Goal: Task Accomplishment & Management: Manage account settings

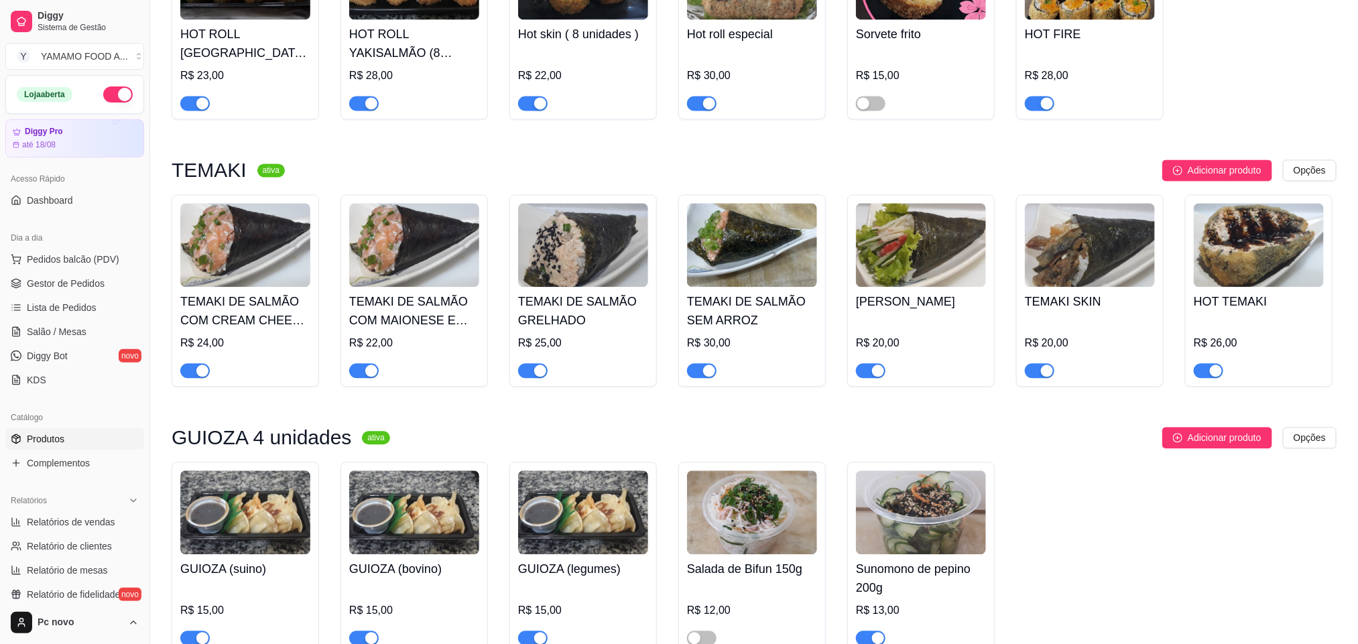
scroll to position [4324, 0]
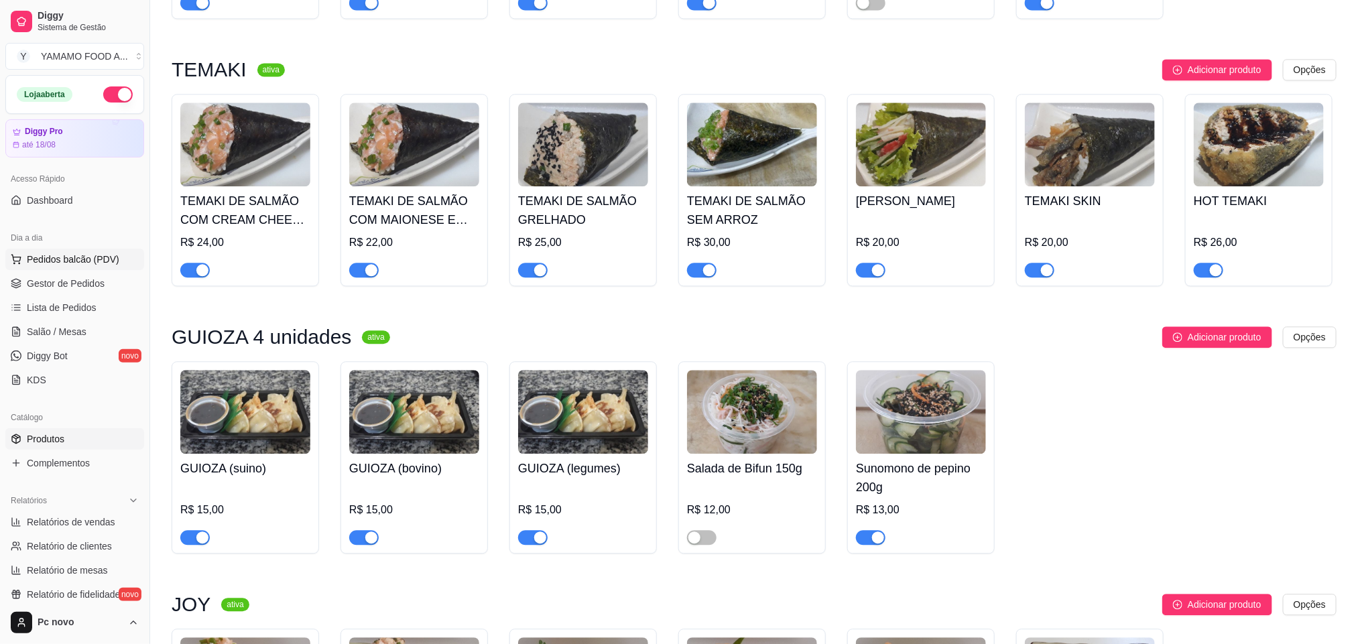
click at [62, 261] on span "Pedidos balcão (PDV)" at bounding box center [73, 259] width 93 height 13
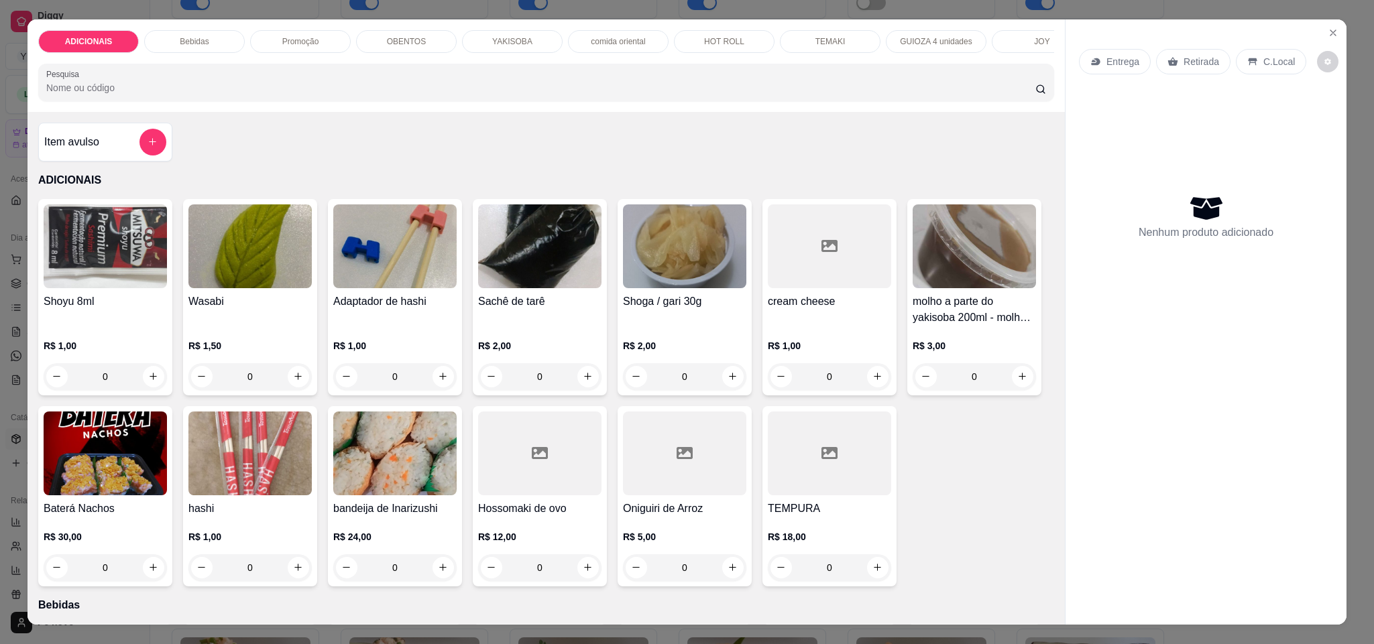
click at [80, 95] on input "Pesquisa" at bounding box center [540, 87] width 989 height 13
click at [1327, 29] on icon "Close" at bounding box center [1332, 32] width 11 height 11
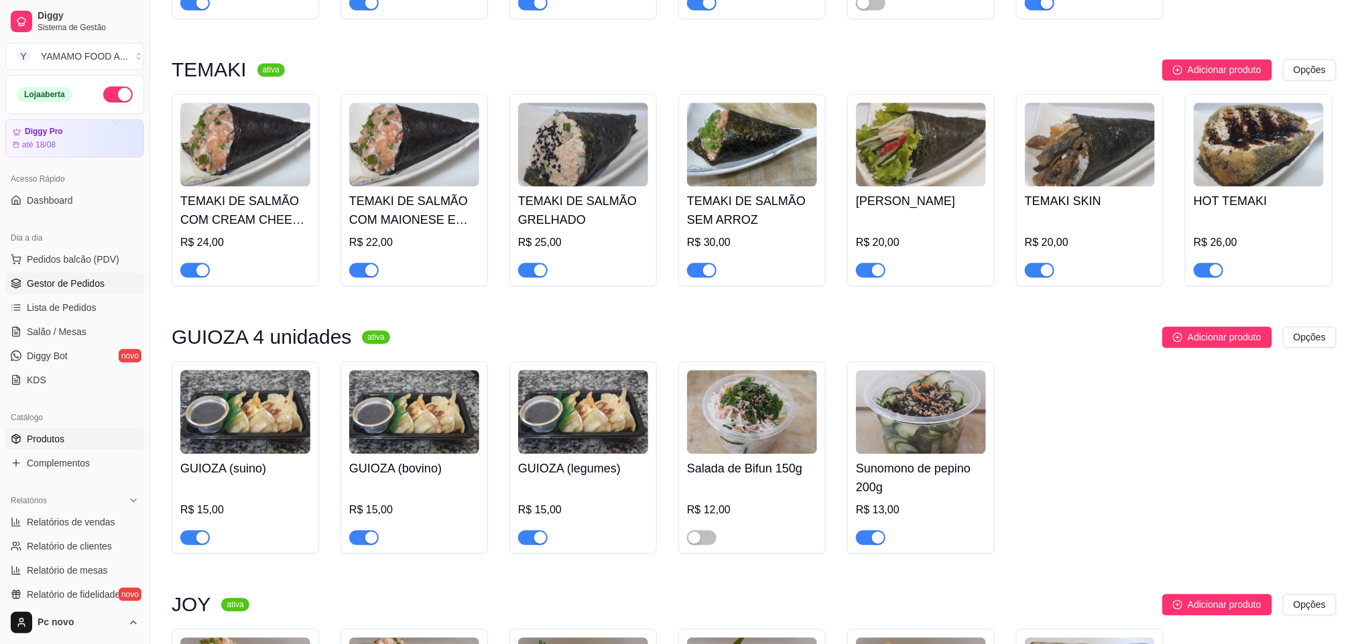
click at [91, 286] on span "Gestor de Pedidos" at bounding box center [66, 283] width 78 height 13
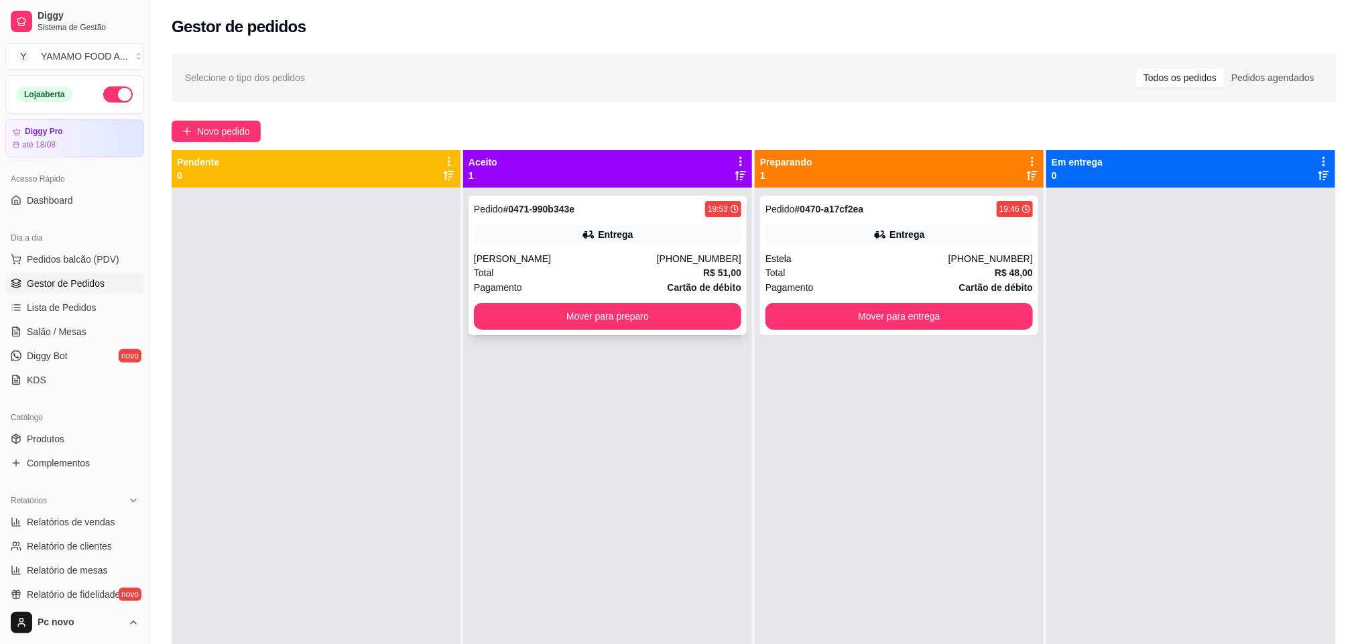
click at [644, 330] on div "Pedido # 0471-990b343e 19:53 Entrega [PERSON_NAME] [PHONE_NUMBER] Total R$ 51,0…" at bounding box center [608, 265] width 278 height 139
click at [717, 320] on button "Mover para preparo" at bounding box center [607, 317] width 259 height 26
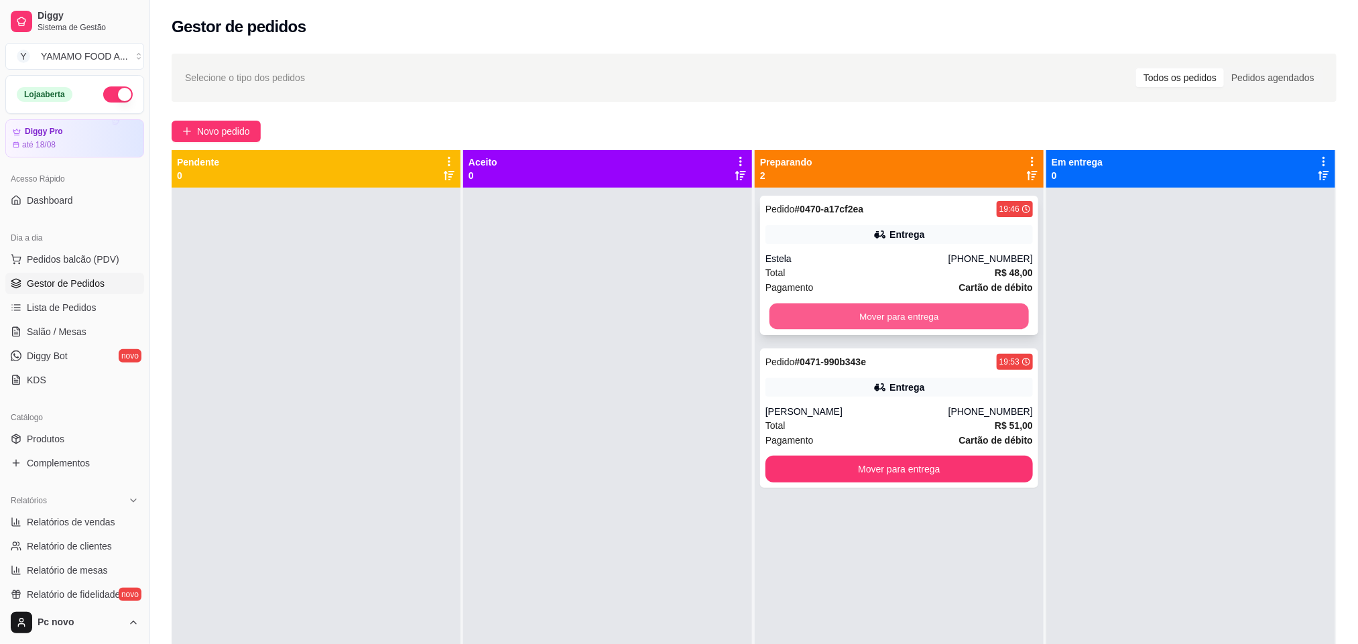
click at [891, 318] on button "Mover para entrega" at bounding box center [899, 317] width 259 height 26
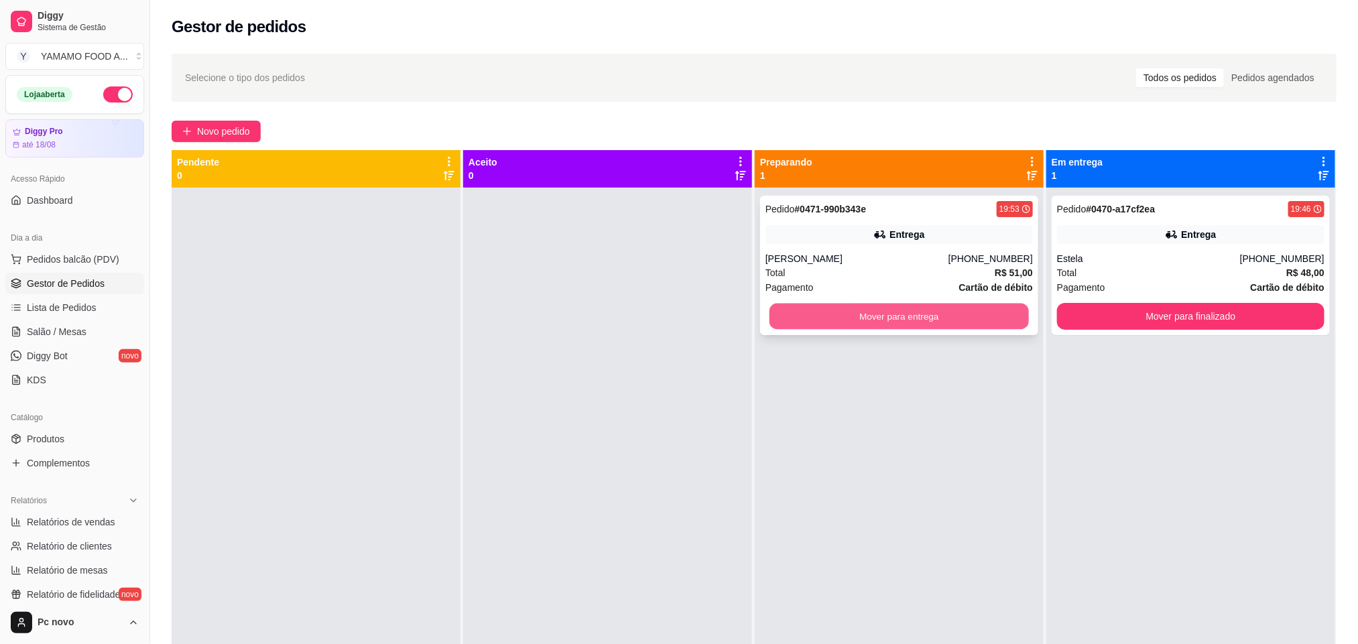
click at [912, 316] on button "Mover para entrega" at bounding box center [899, 317] width 259 height 26
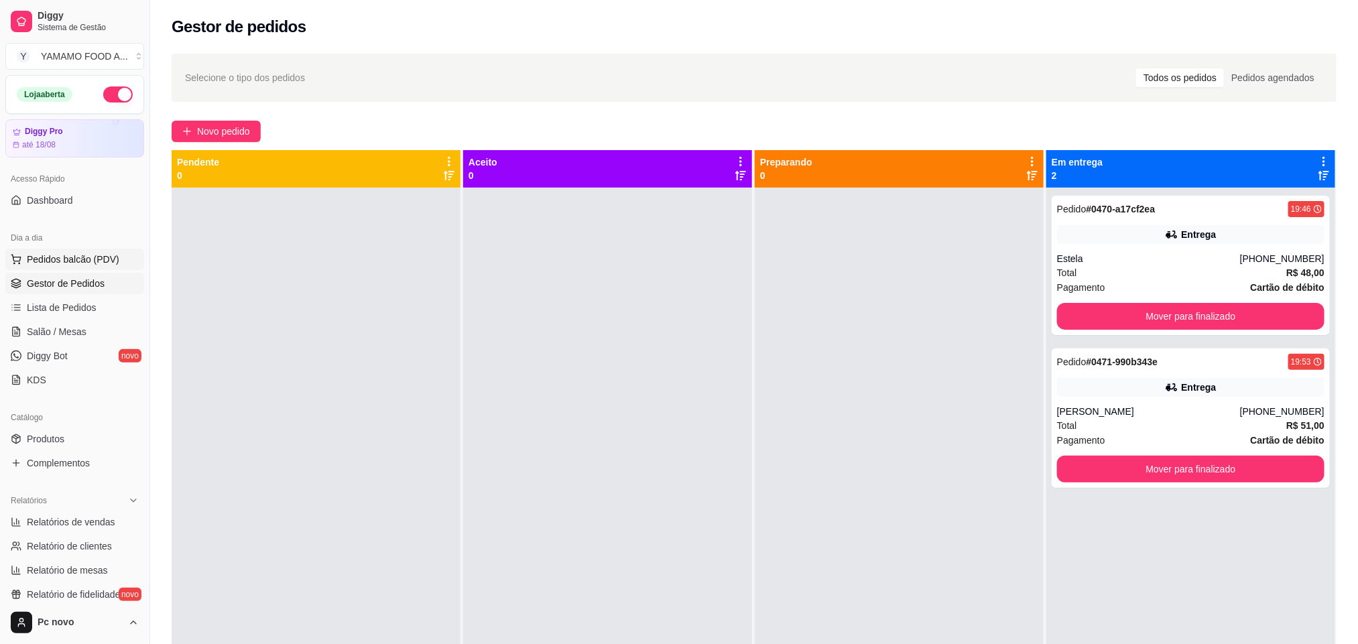
click at [95, 264] on span "Pedidos balcão (PDV)" at bounding box center [73, 259] width 93 height 13
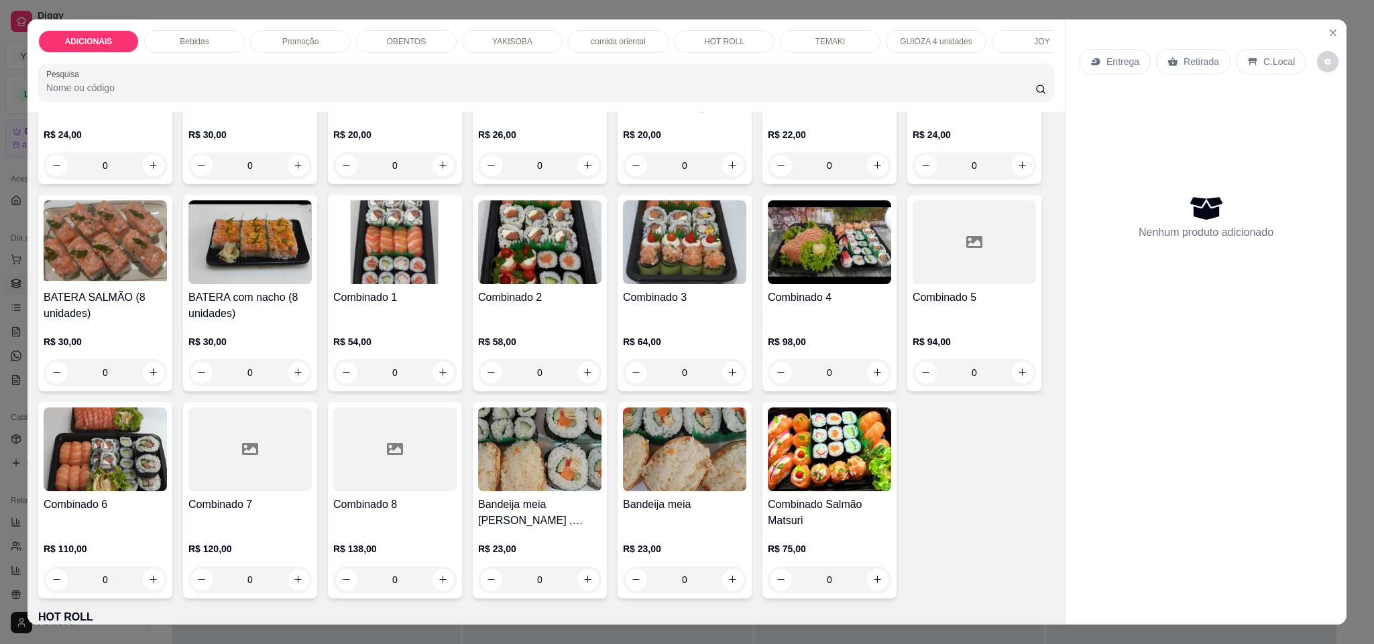
scroll to position [2816, 0]
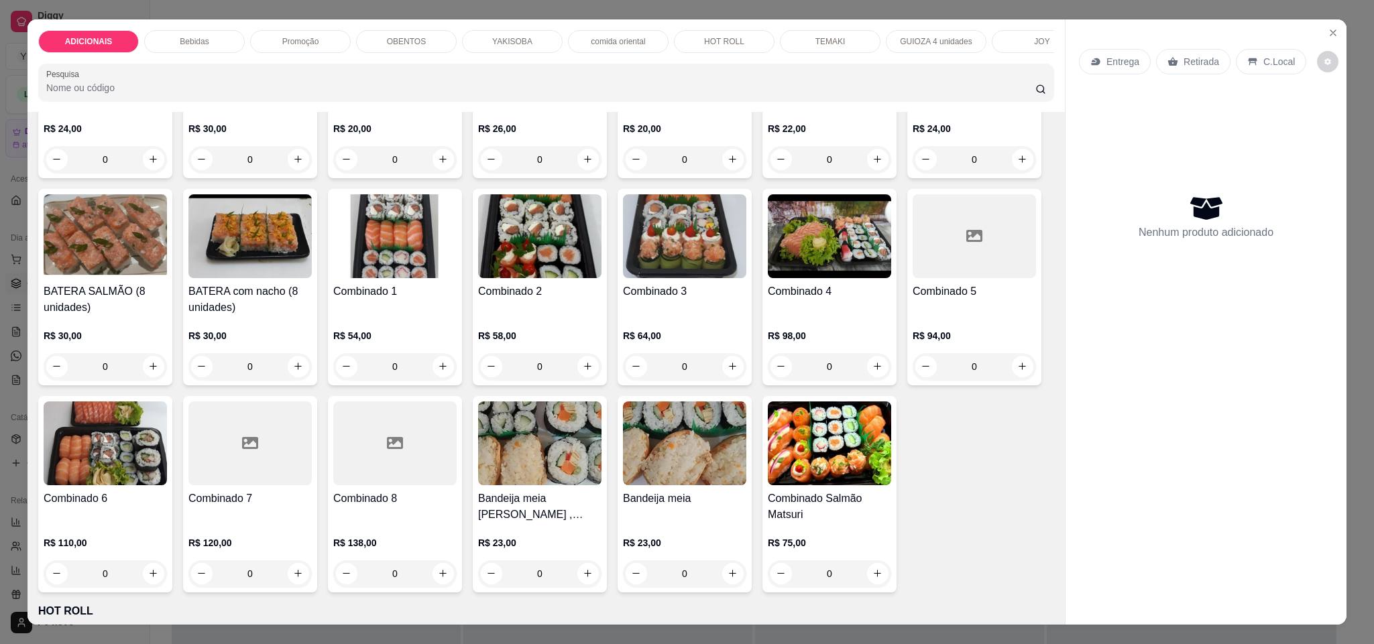
type input "1"
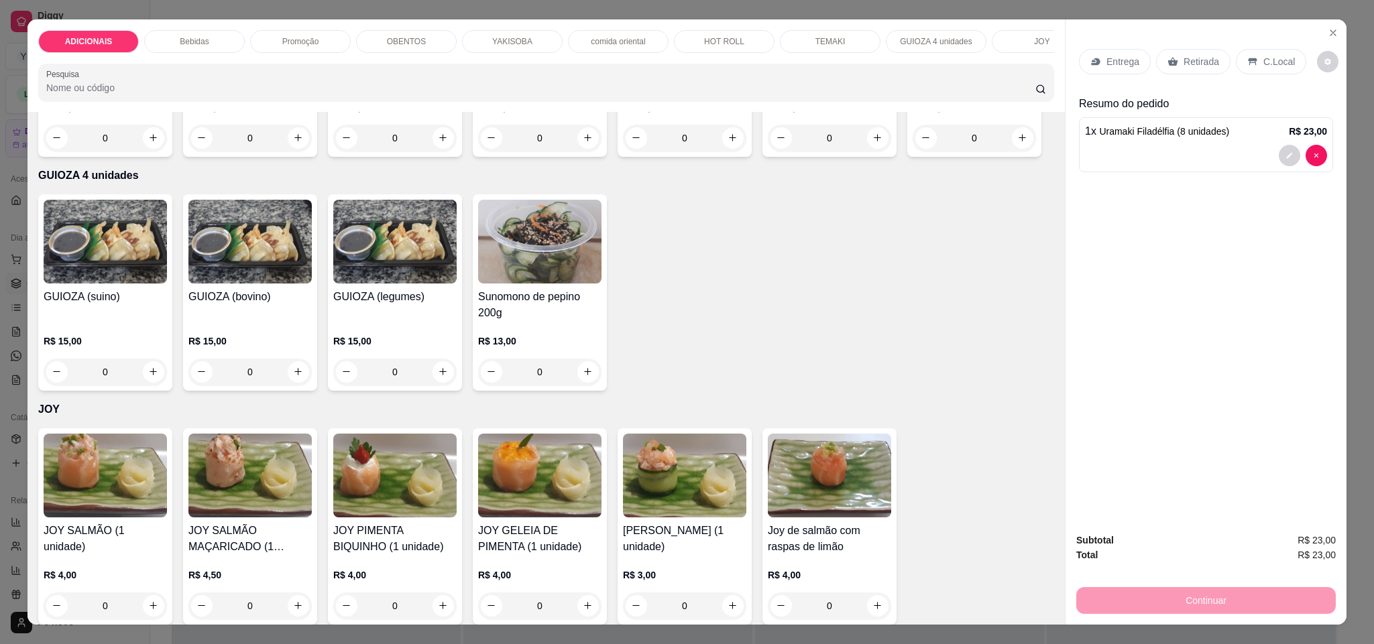
scroll to position [4022, 0]
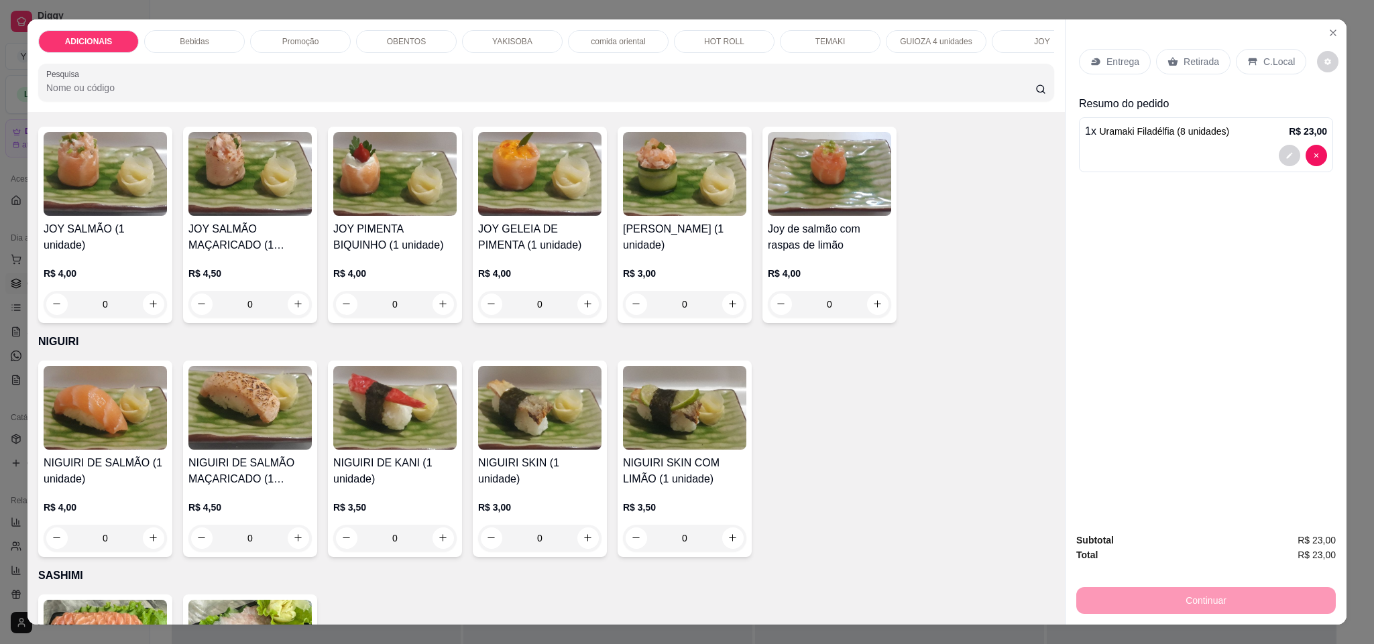
type input "1"
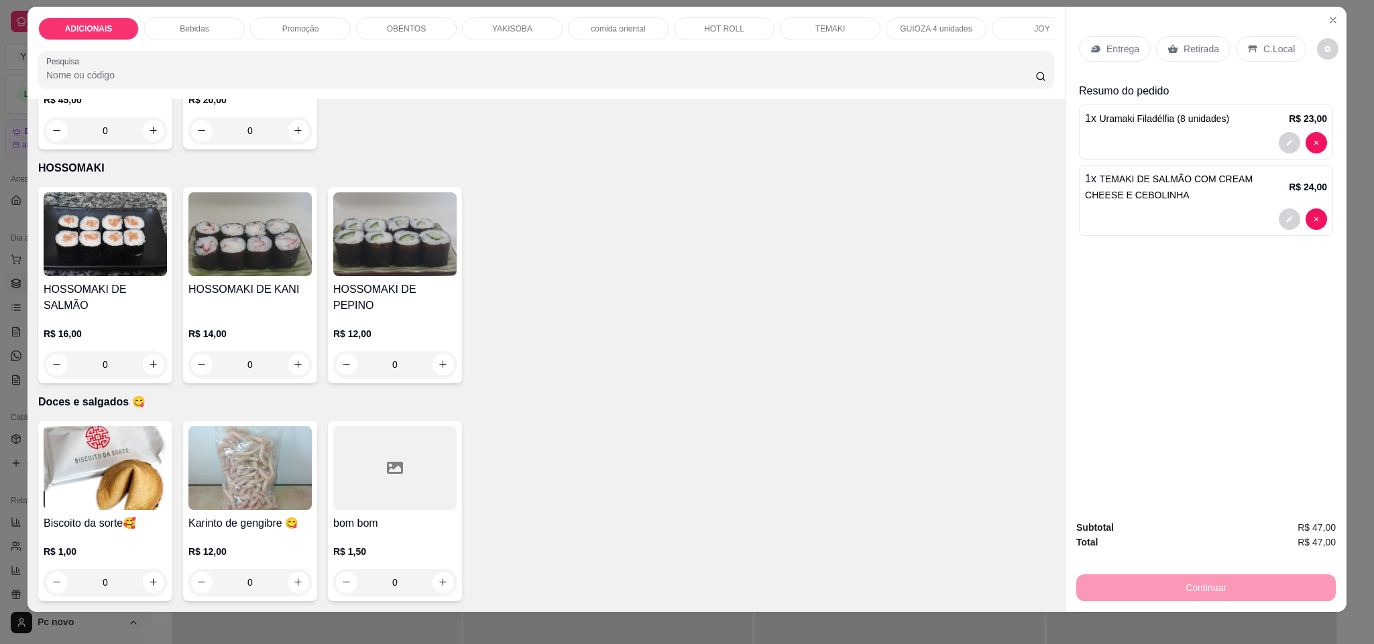
scroll to position [23, 0]
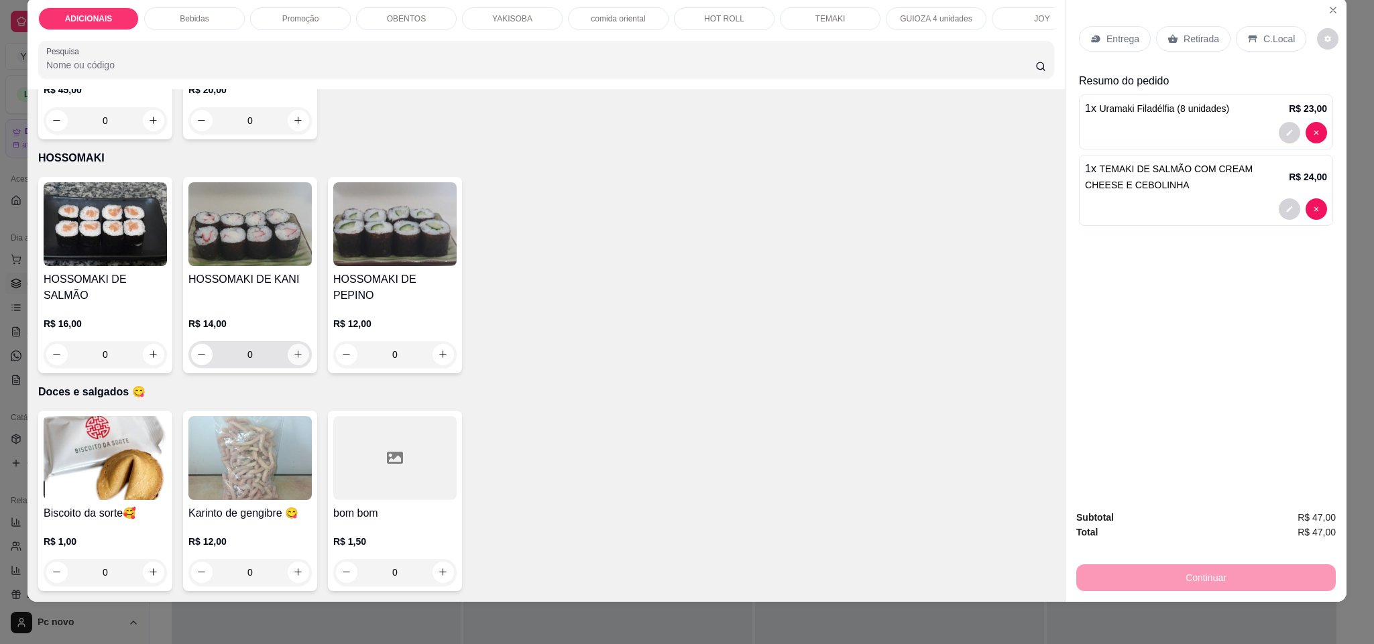
click at [293, 355] on icon "increase-product-quantity" at bounding box center [298, 354] width 10 height 10
type input "1"
click at [293, 125] on icon "increase-product-quantity" at bounding box center [298, 120] width 10 height 10
type input "1"
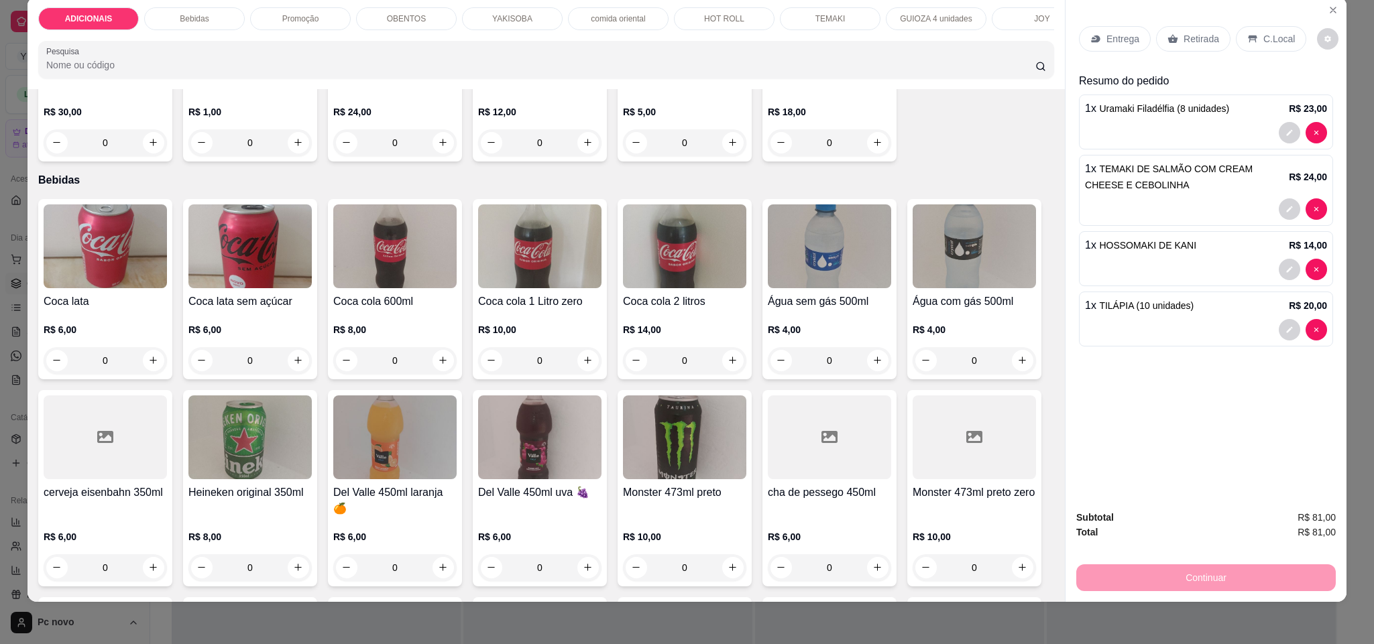
scroll to position [603, 0]
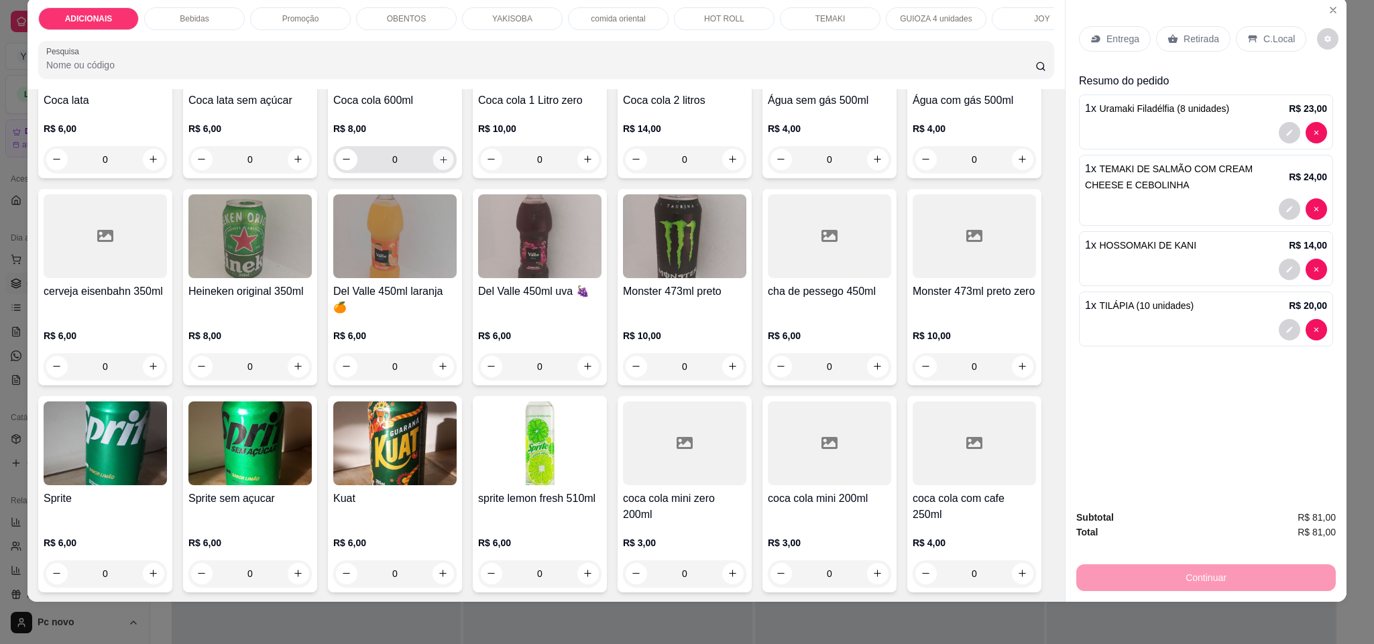
click at [439, 165] on icon "increase-product-quantity" at bounding box center [443, 160] width 10 height 10
type input "1"
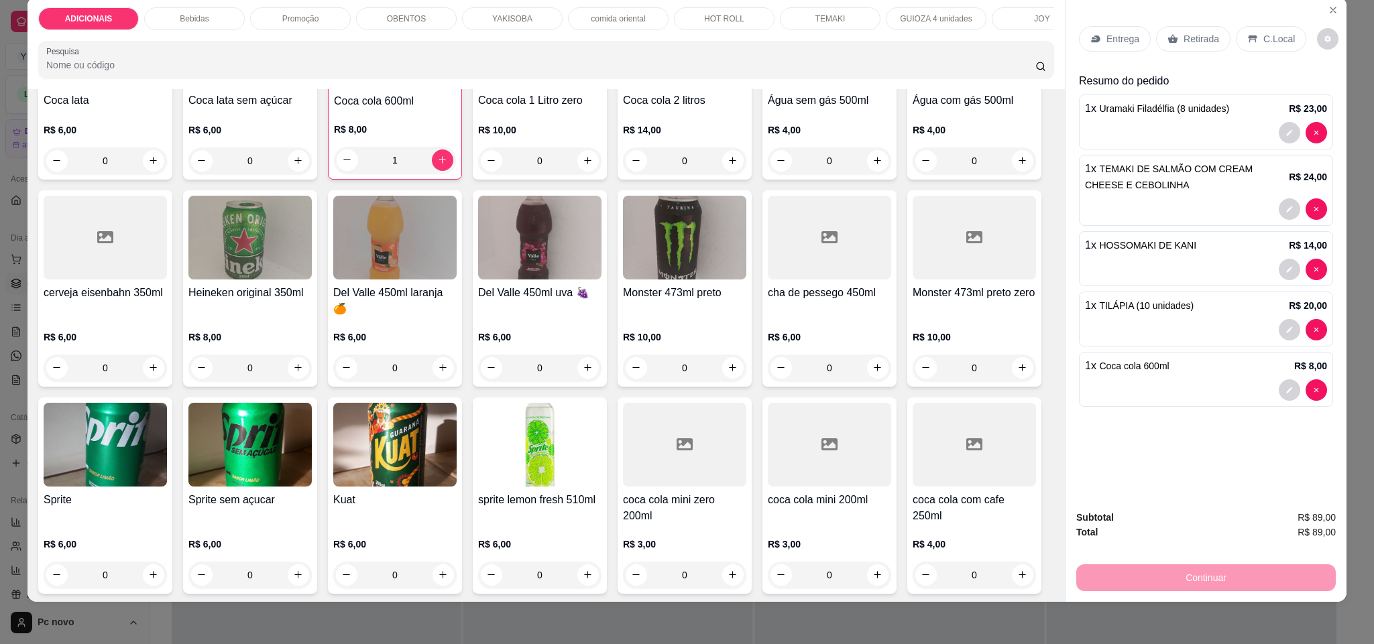
click at [1189, 40] on p "Retirada" at bounding box center [1201, 38] width 36 height 13
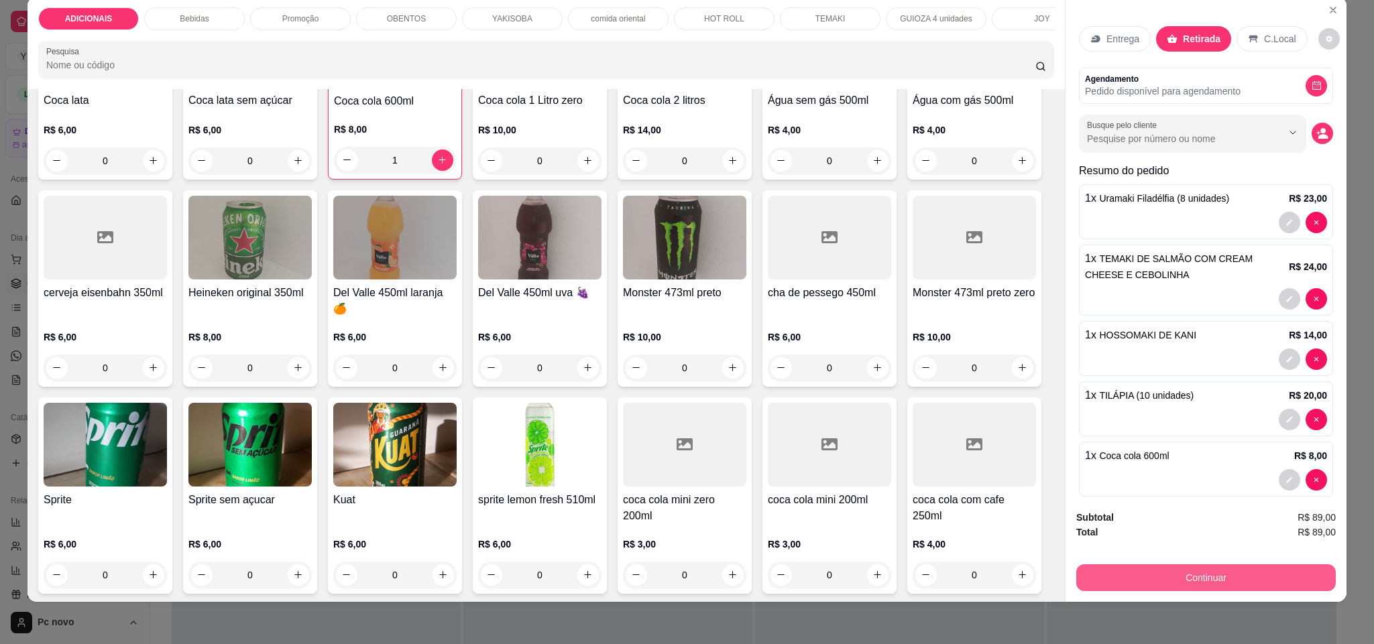
click at [1181, 582] on button "Continuar" at bounding box center [1205, 577] width 259 height 27
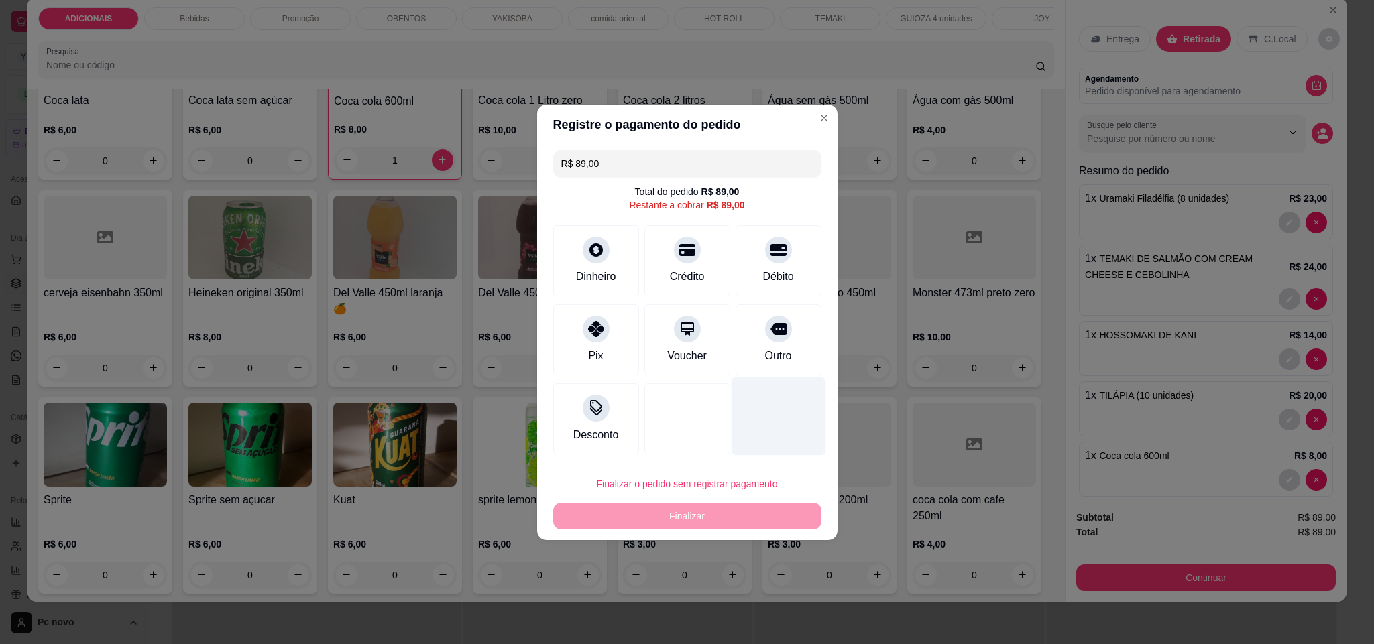
drag, startPoint x: 747, startPoint y: 353, endPoint x: 752, endPoint y: 368, distance: 16.3
click at [746, 354] on div "Outro" at bounding box center [778, 339] width 86 height 71
type input "R$ 0,00"
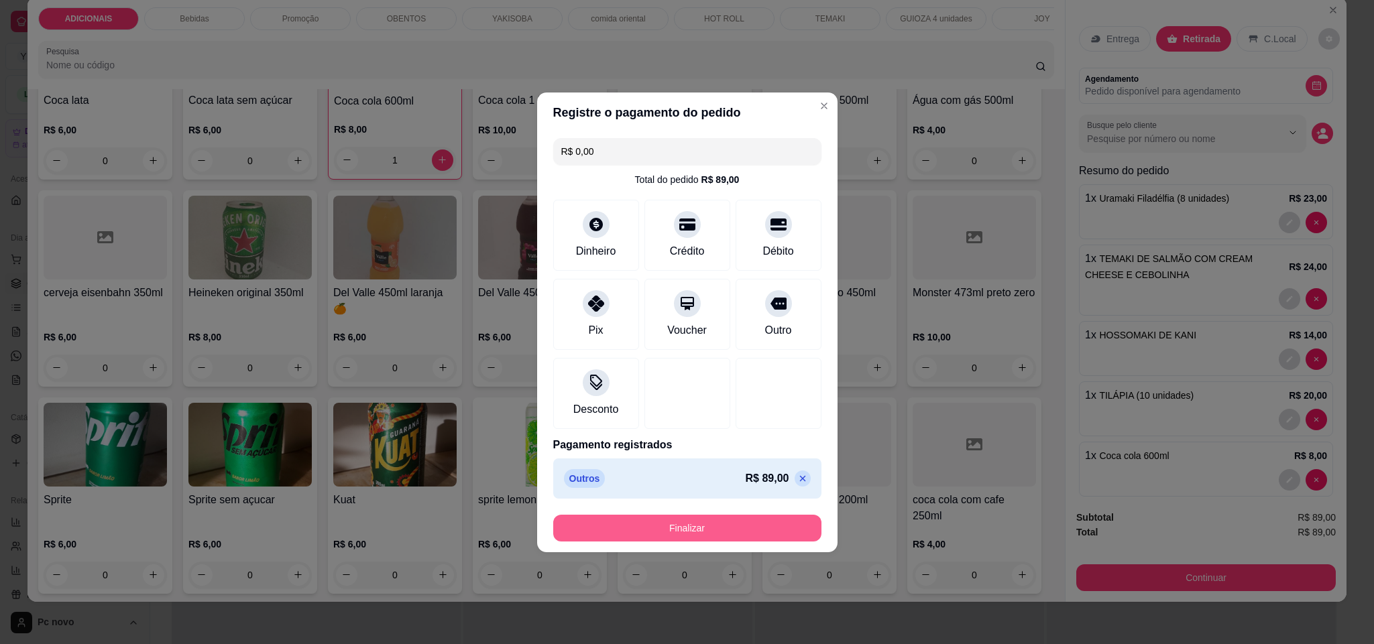
click at [754, 528] on button "Finalizar" at bounding box center [687, 528] width 268 height 27
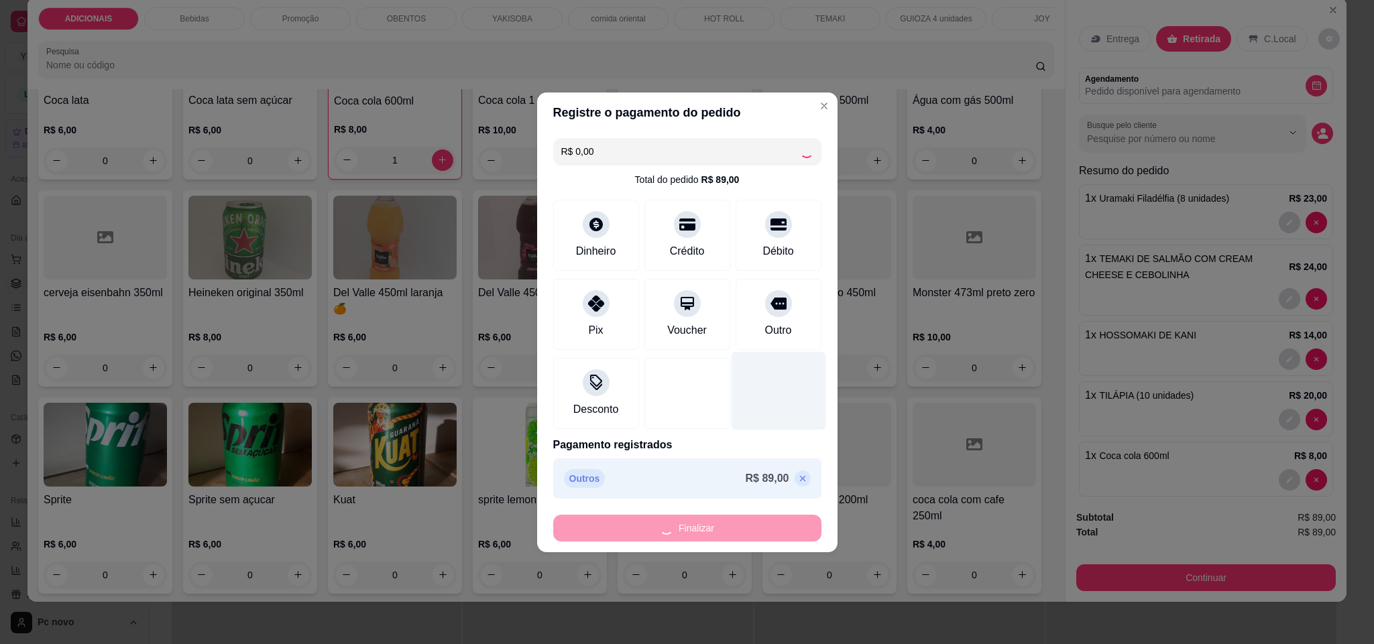
type input "0"
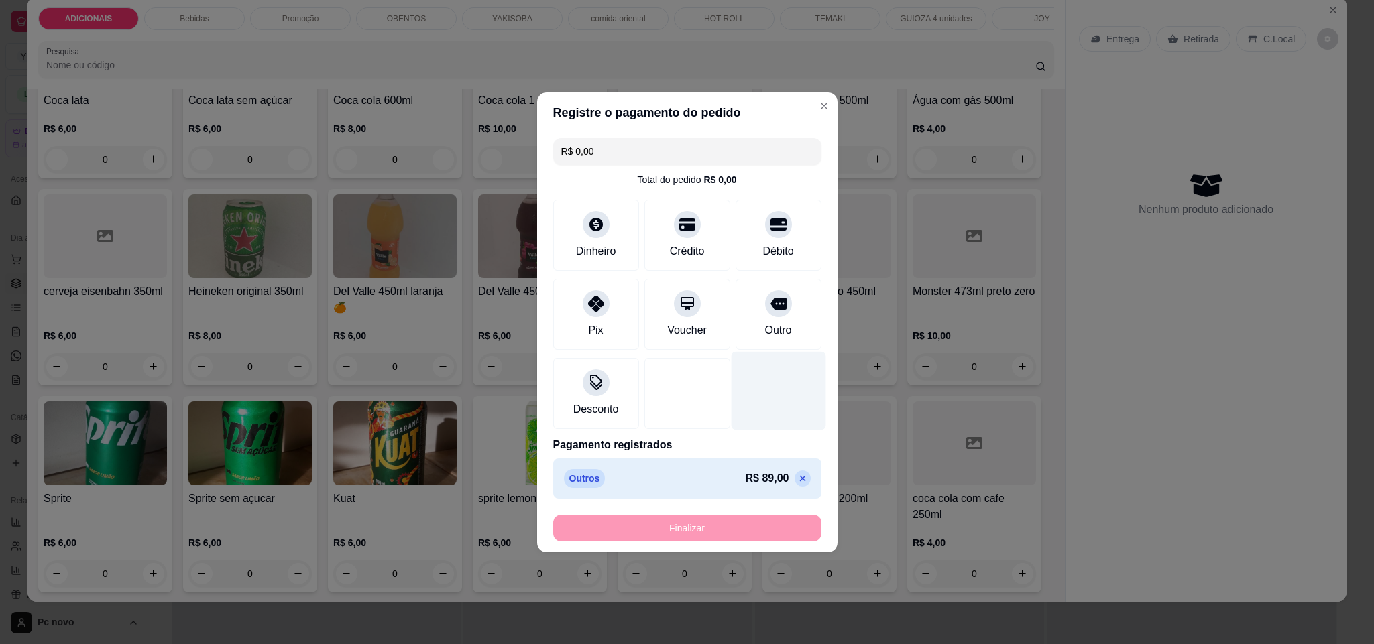
type input "-R$ 89,00"
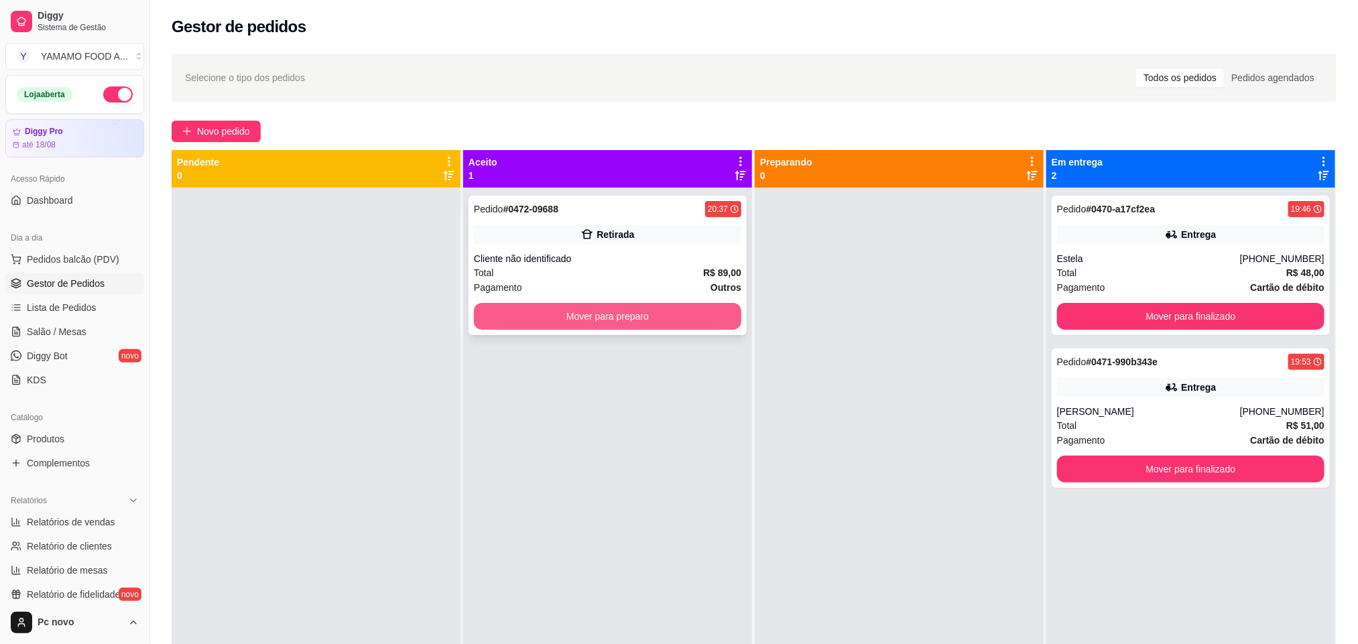
click at [627, 316] on button "Mover para preparo" at bounding box center [607, 316] width 267 height 27
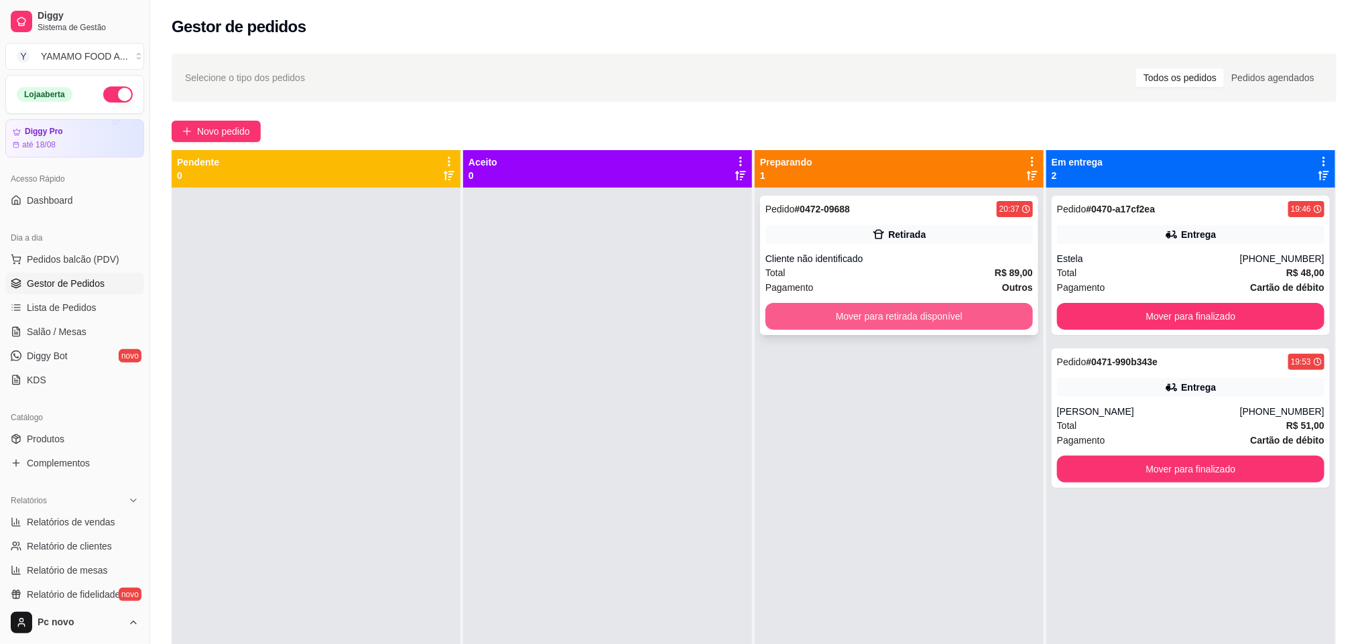
click at [956, 316] on button "Mover para retirada disponível" at bounding box center [899, 316] width 267 height 27
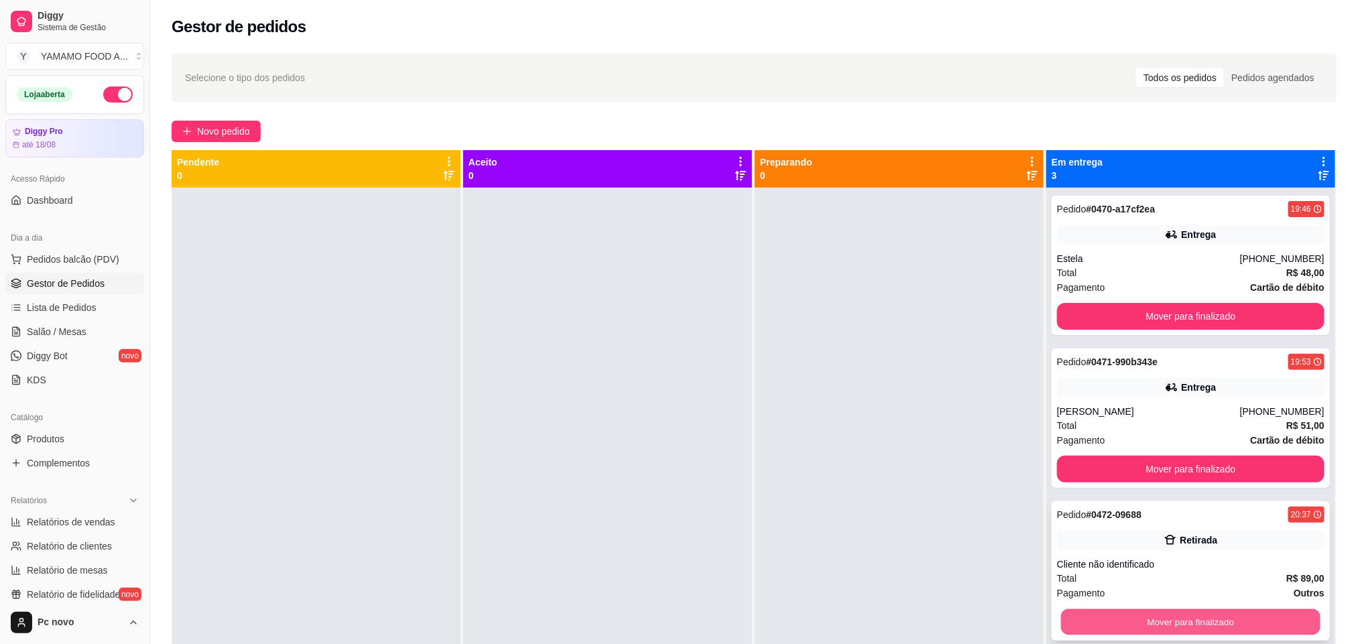
click at [1256, 624] on button "Mover para finalizado" at bounding box center [1190, 622] width 259 height 26
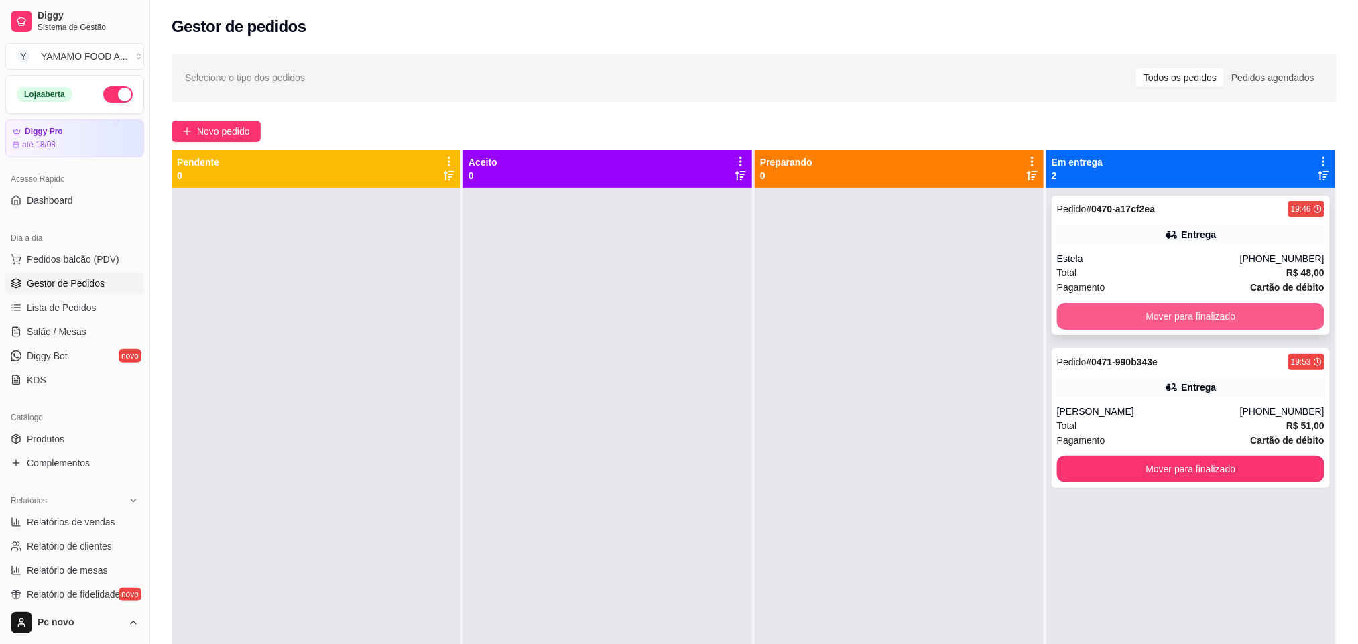
click at [1174, 308] on button "Mover para finalizado" at bounding box center [1190, 316] width 267 height 27
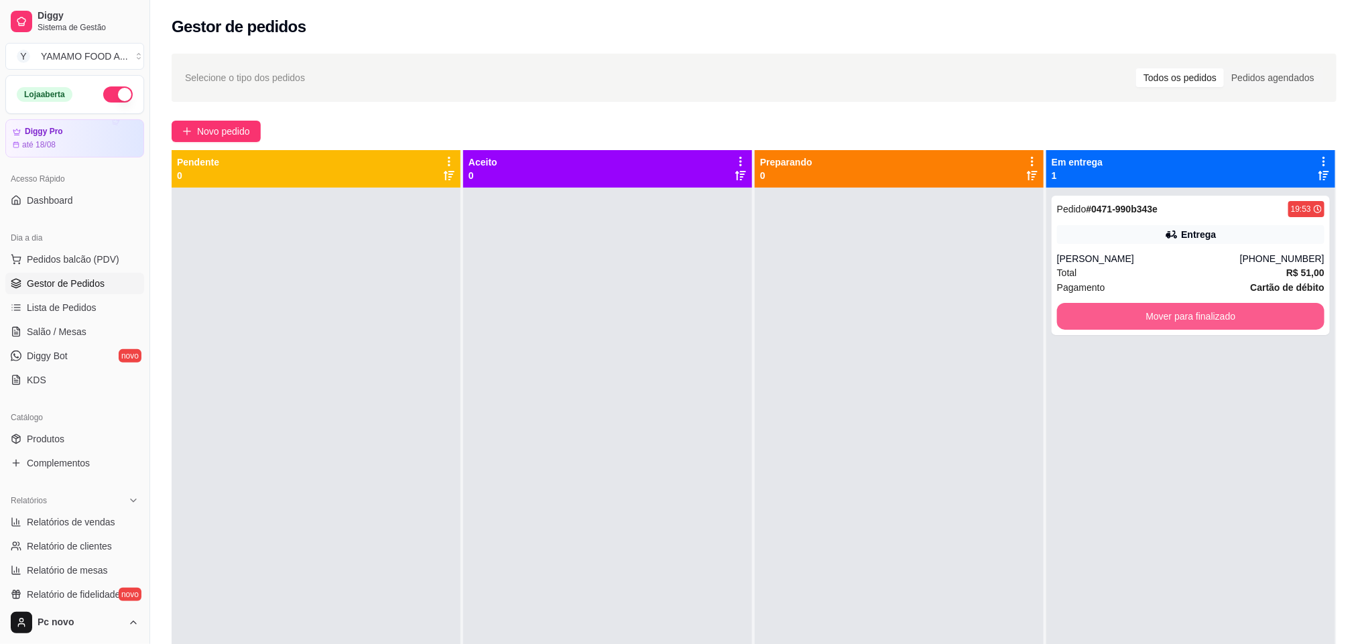
click at [1167, 318] on button "Mover para finalizado" at bounding box center [1190, 316] width 267 height 27
click at [86, 261] on span "Pedidos balcão (PDV)" at bounding box center [73, 259] width 93 height 13
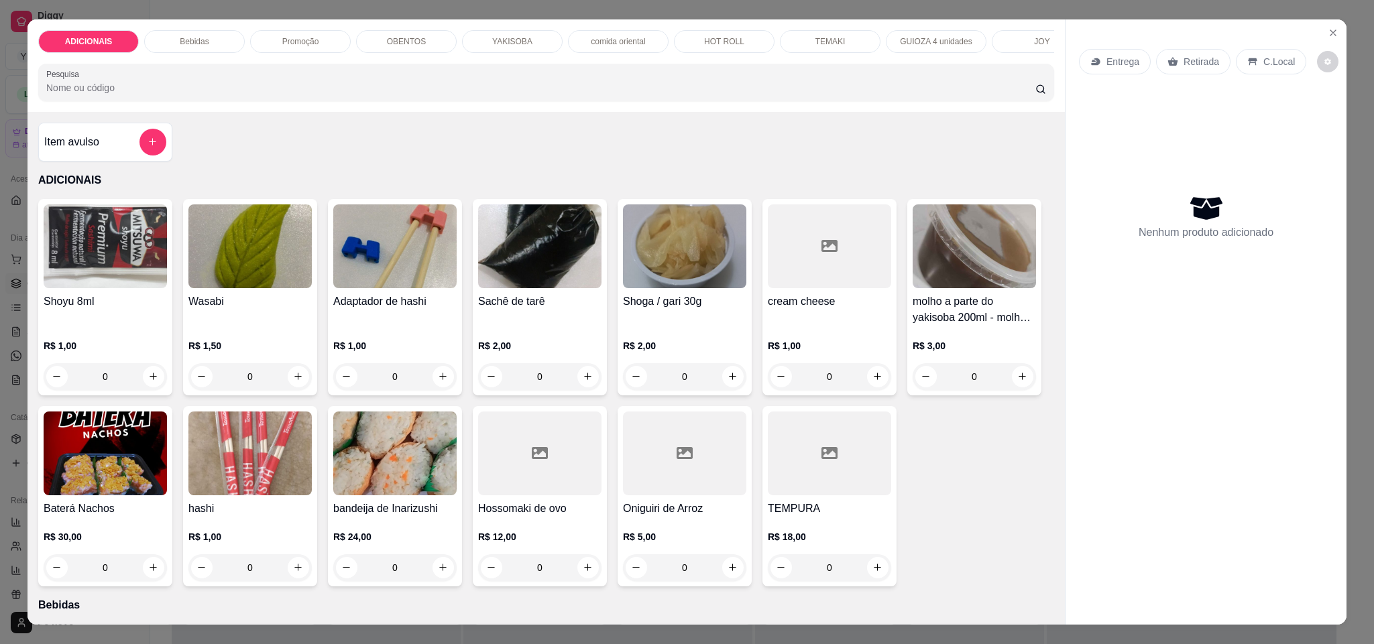
click at [310, 41] on p "Promoção" at bounding box center [300, 41] width 37 height 11
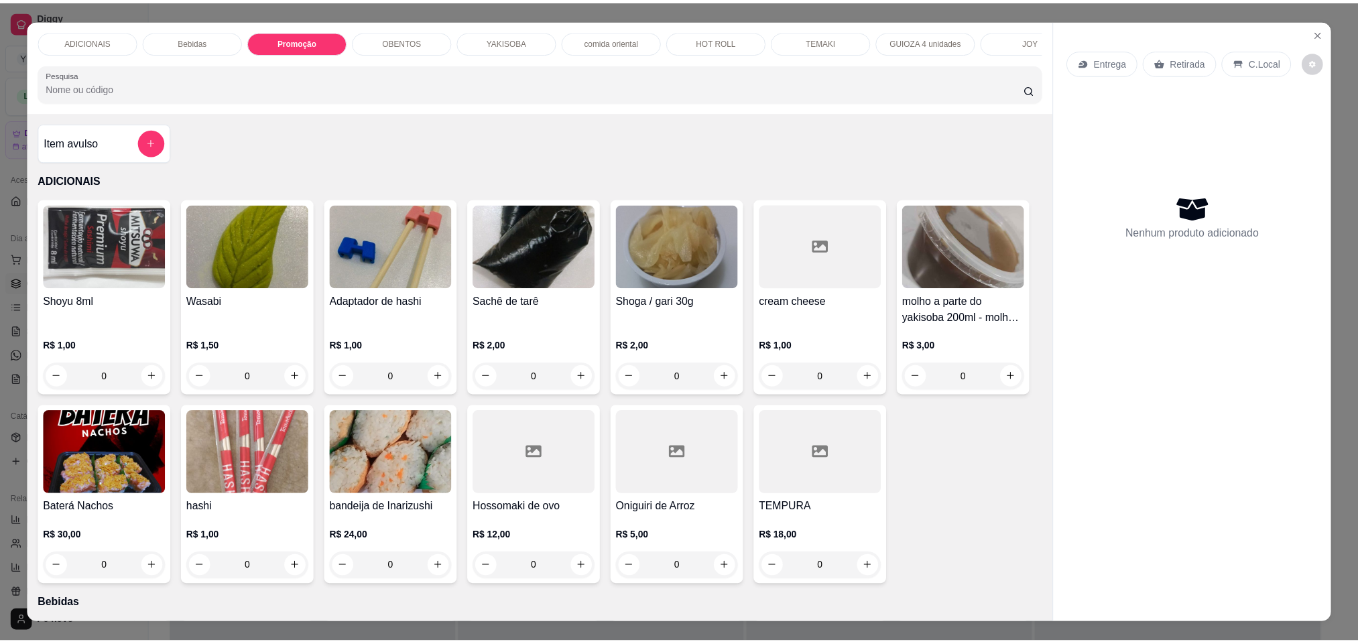
scroll to position [23, 0]
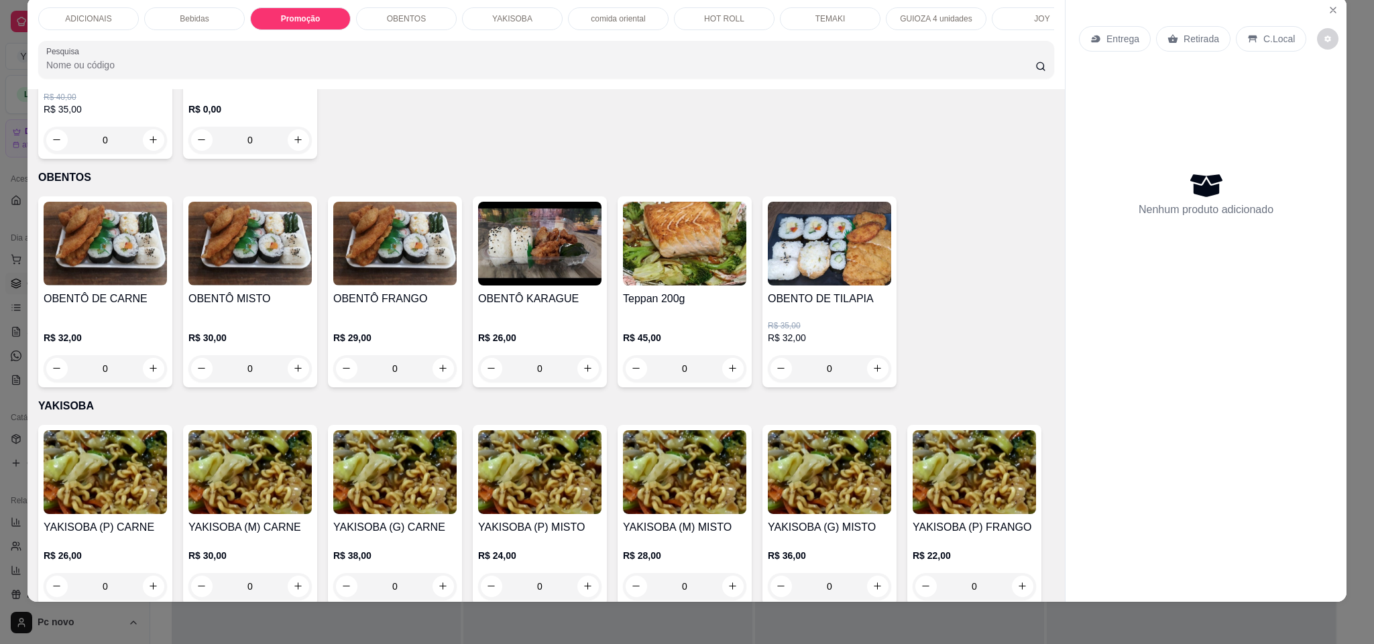
type input "1"
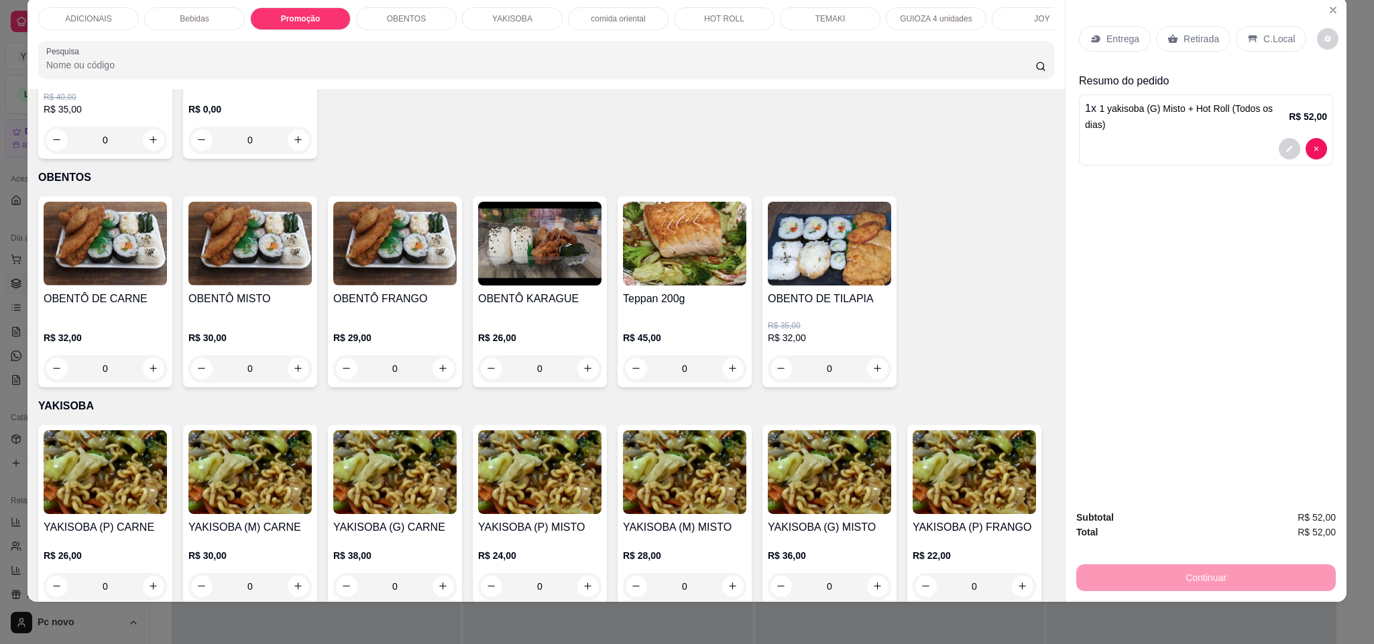
click at [1107, 47] on div "Entrega" at bounding box center [1115, 38] width 72 height 25
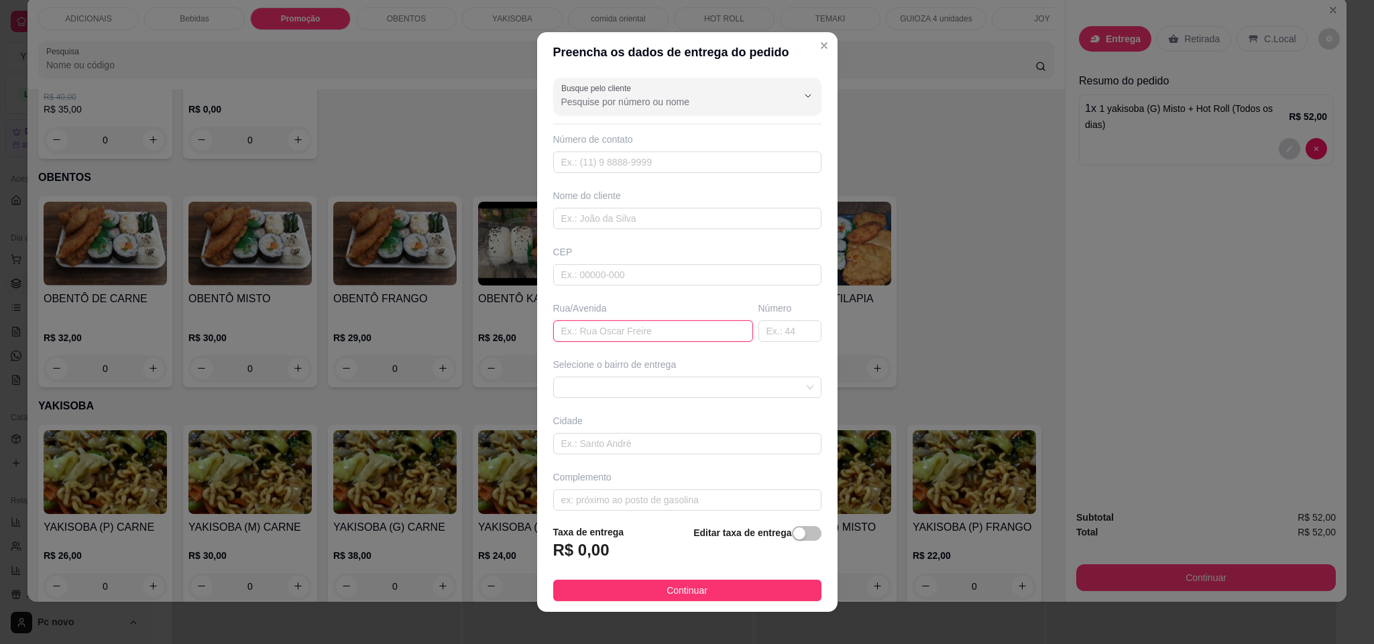
click at [582, 328] on input "text" at bounding box center [653, 330] width 200 height 21
paste input "[PERSON_NAME]"
type input "[PERSON_NAME]"
click at [620, 391] on span at bounding box center [687, 387] width 252 height 20
type input "100"
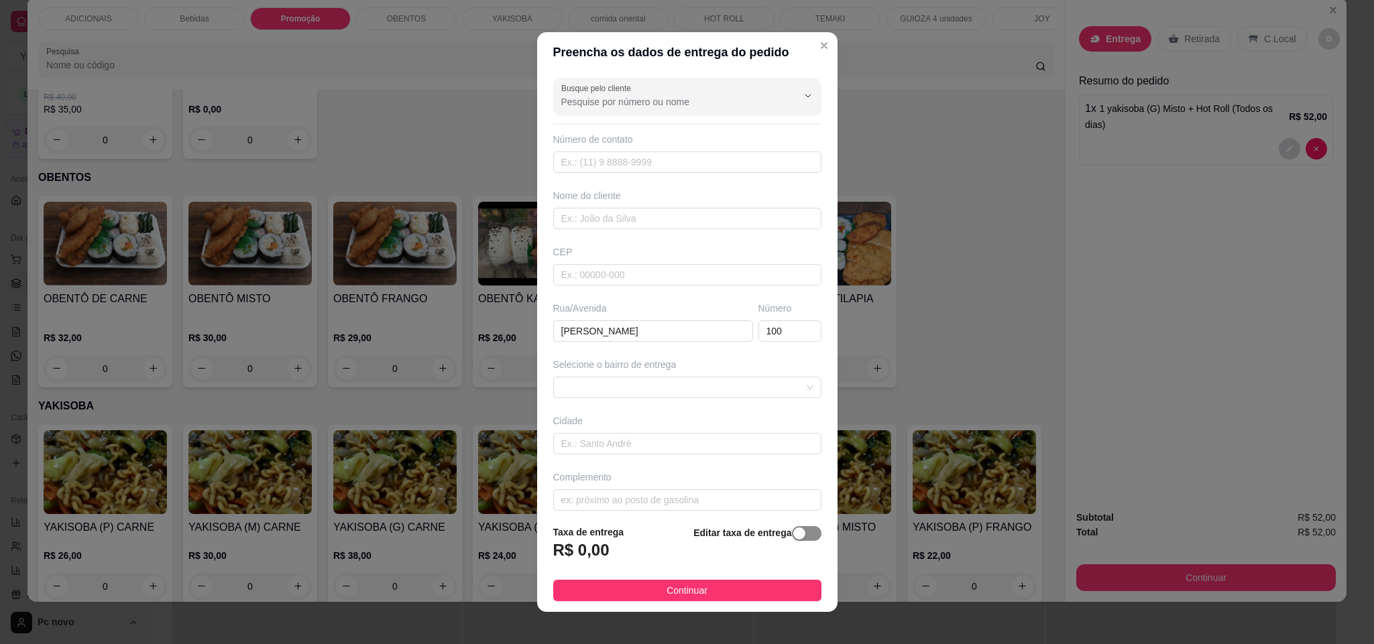
click at [793, 532] on div "button" at bounding box center [799, 534] width 12 height 12
click at [609, 557] on input "0,00" at bounding box center [625, 555] width 143 height 25
type input "8,00"
click at [606, 215] on input "text" at bounding box center [687, 218] width 268 height 21
click at [666, 591] on span "Continuar" at bounding box center [686, 590] width 41 height 15
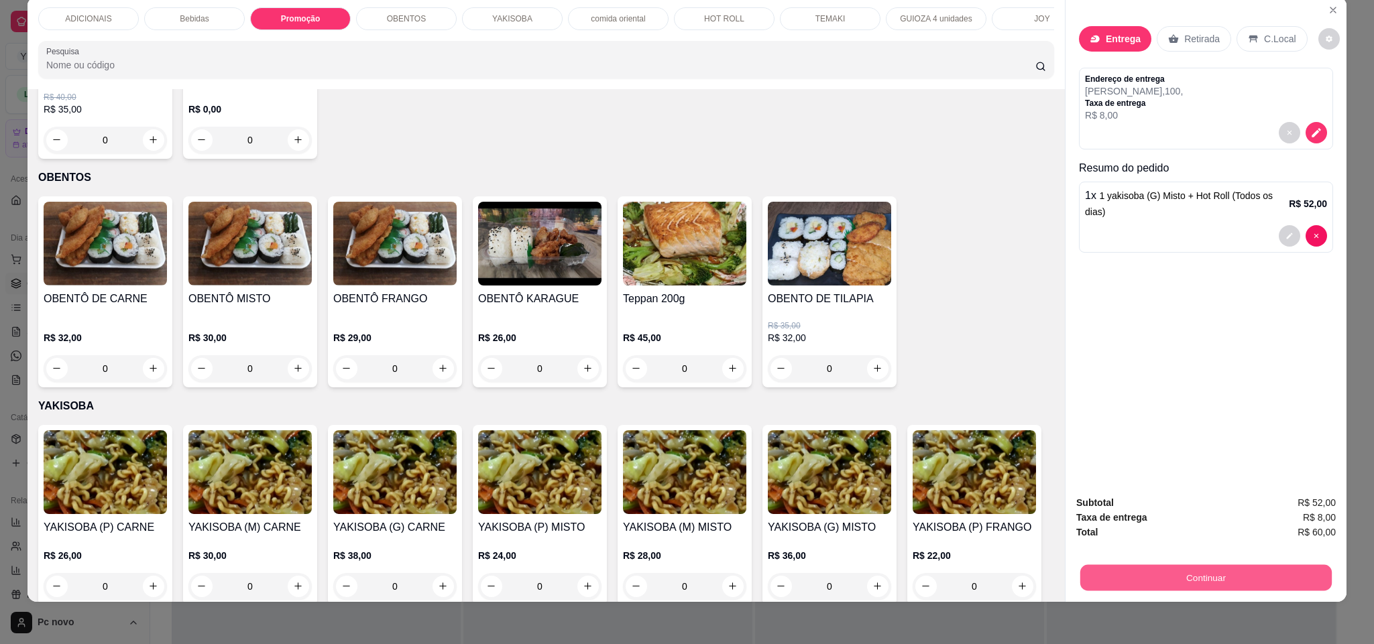
click at [1162, 577] on button "Continuar" at bounding box center [1205, 578] width 251 height 26
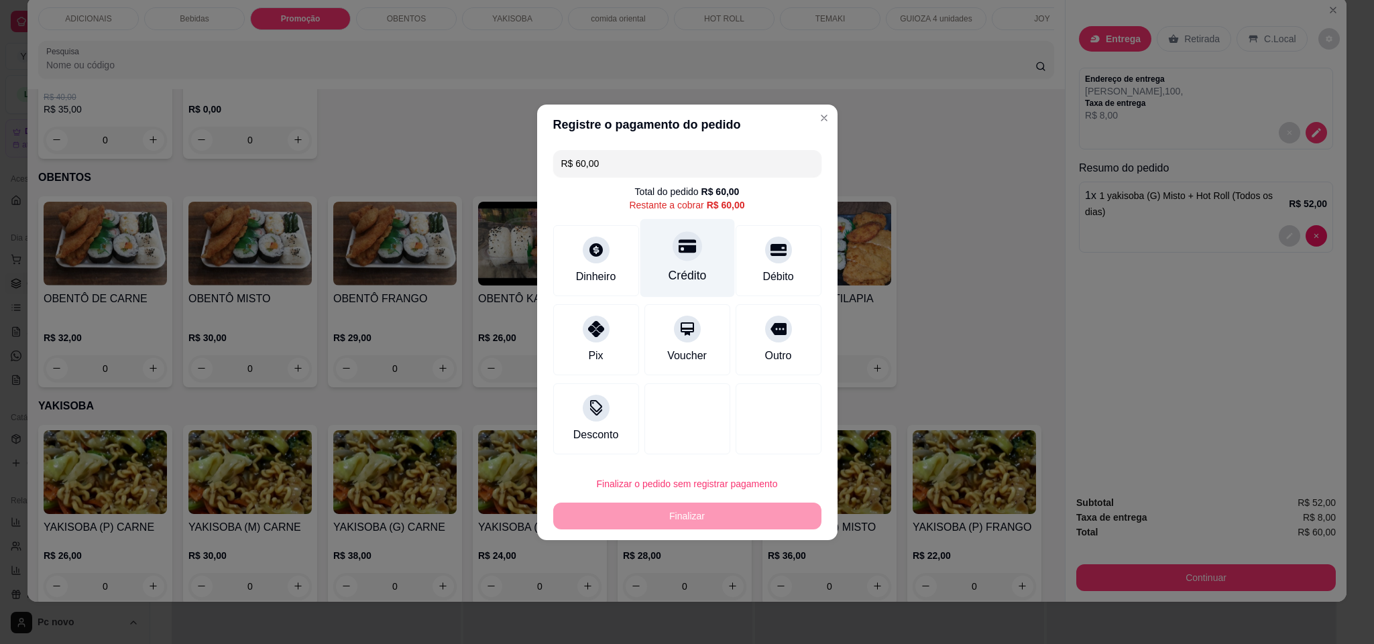
click at [703, 232] on div "Crédito" at bounding box center [687, 258] width 95 height 78
type input "R$ 0,00"
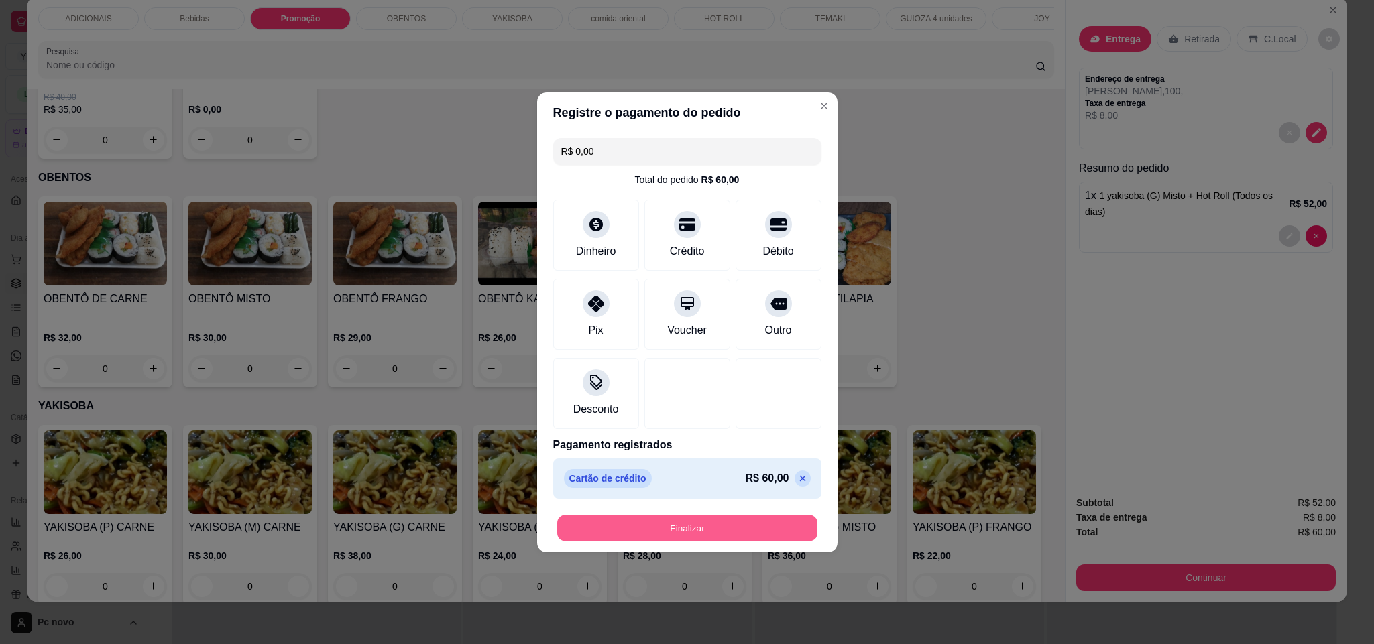
click at [701, 533] on button "Finalizar" at bounding box center [687, 528] width 260 height 26
type input "0"
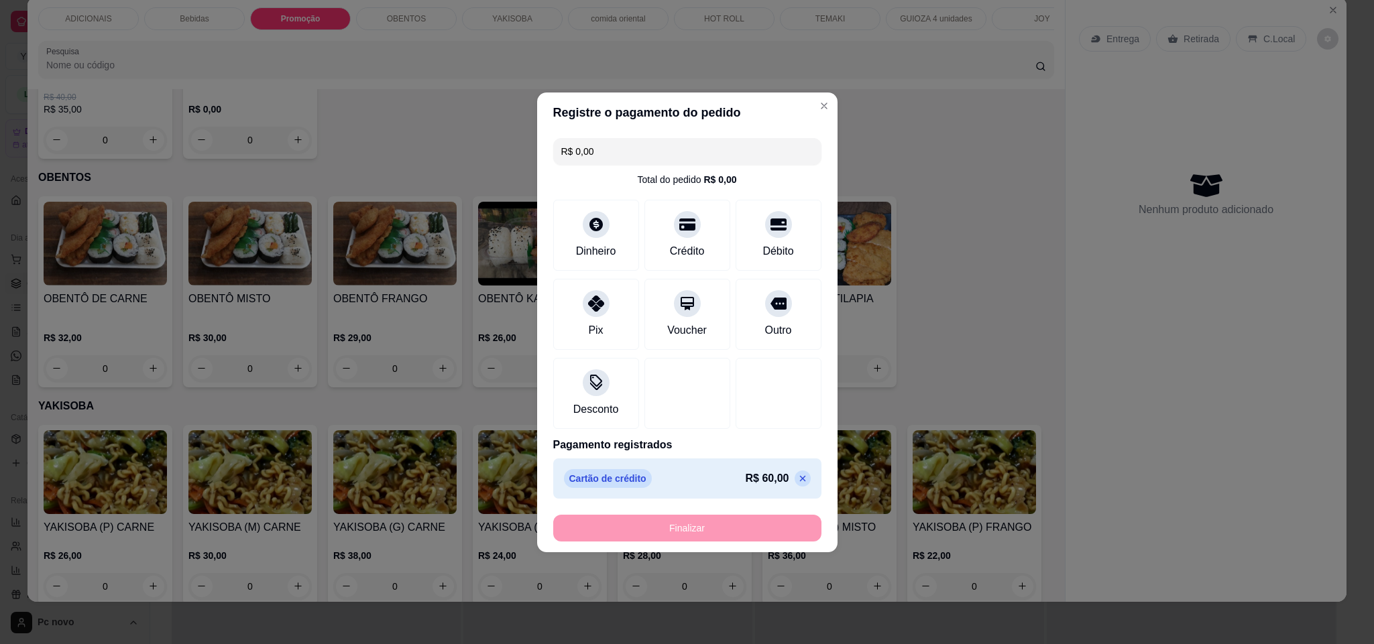
type input "-R$ 60,00"
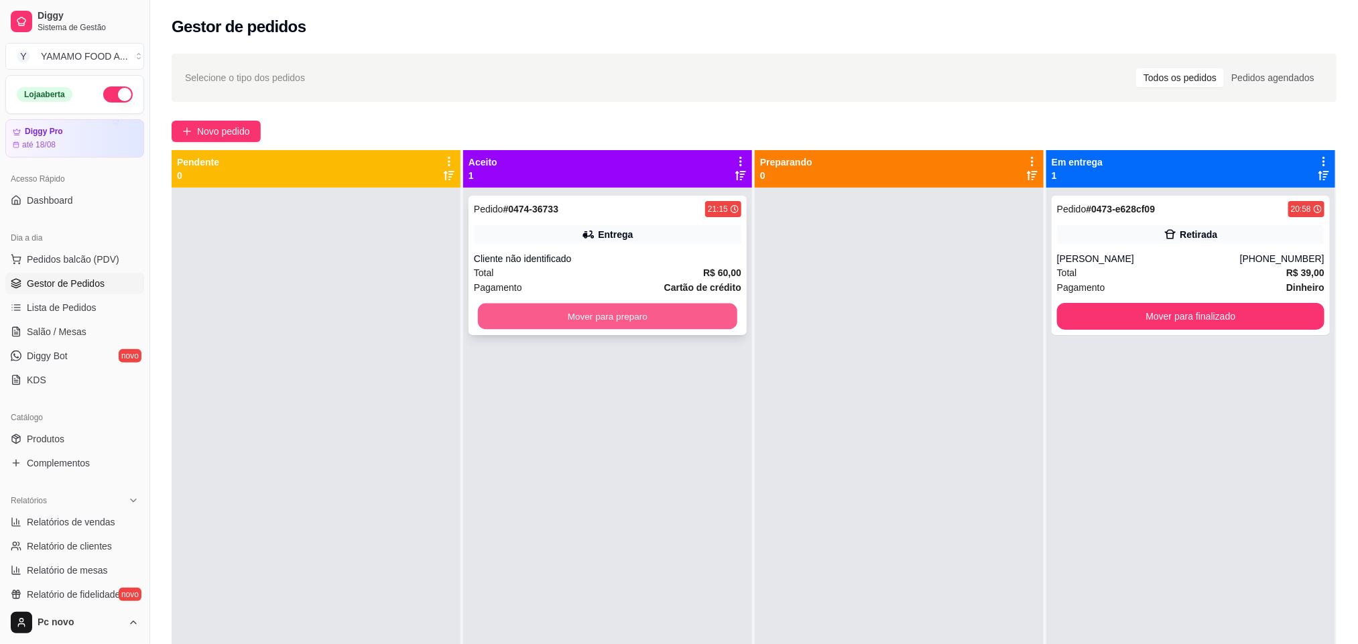
click at [552, 310] on button "Mover para preparo" at bounding box center [607, 317] width 259 height 26
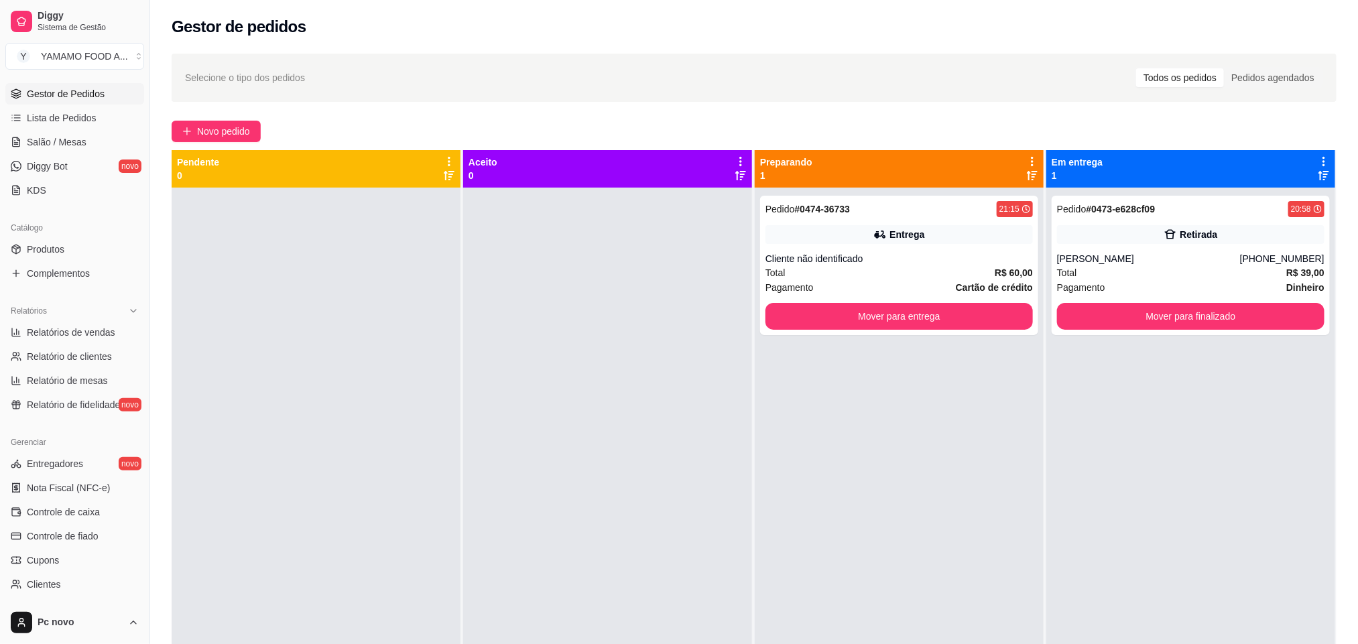
scroll to position [320, 0]
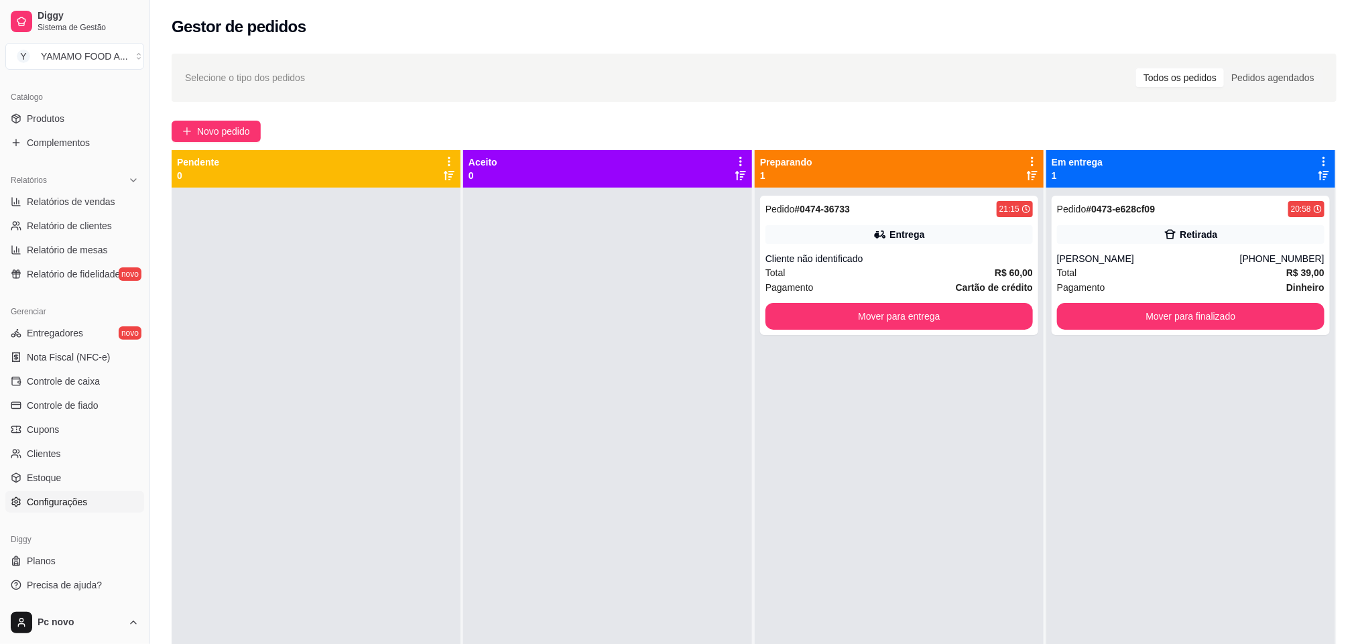
click at [76, 501] on span "Configurações" at bounding box center [57, 501] width 60 height 13
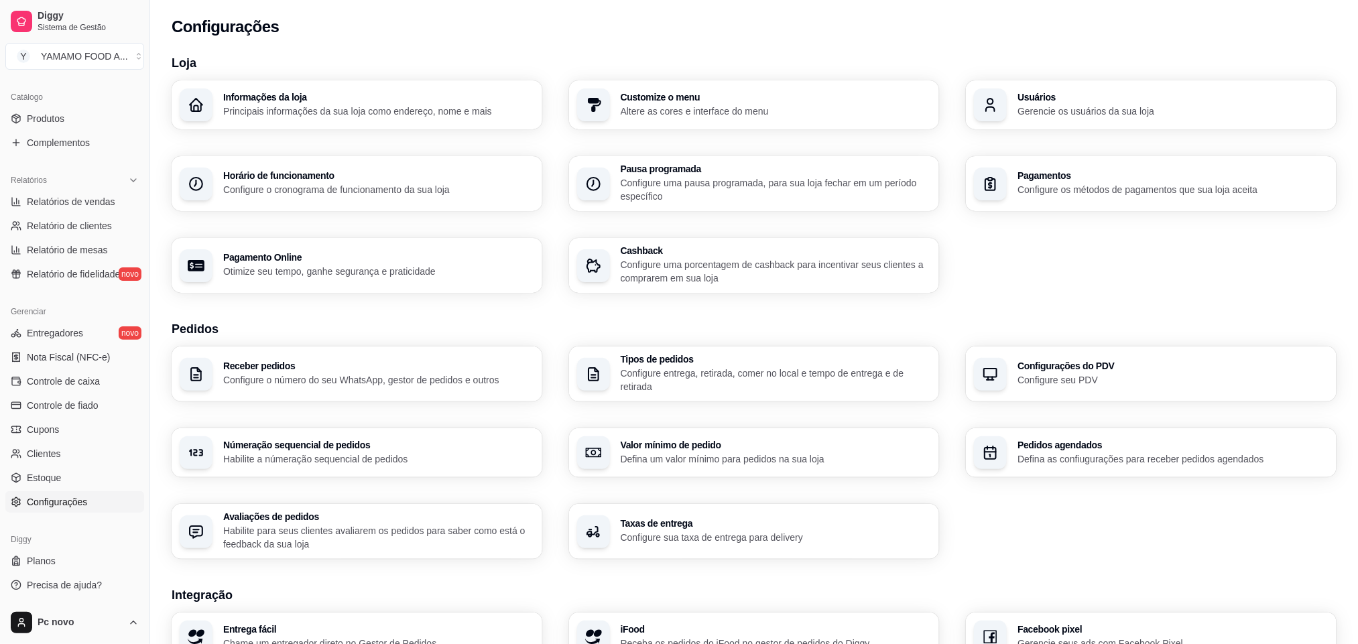
click at [711, 369] on p "Configure entrega, retirada, comer no local e tempo de entrega e de retirada" at bounding box center [776, 380] width 311 height 27
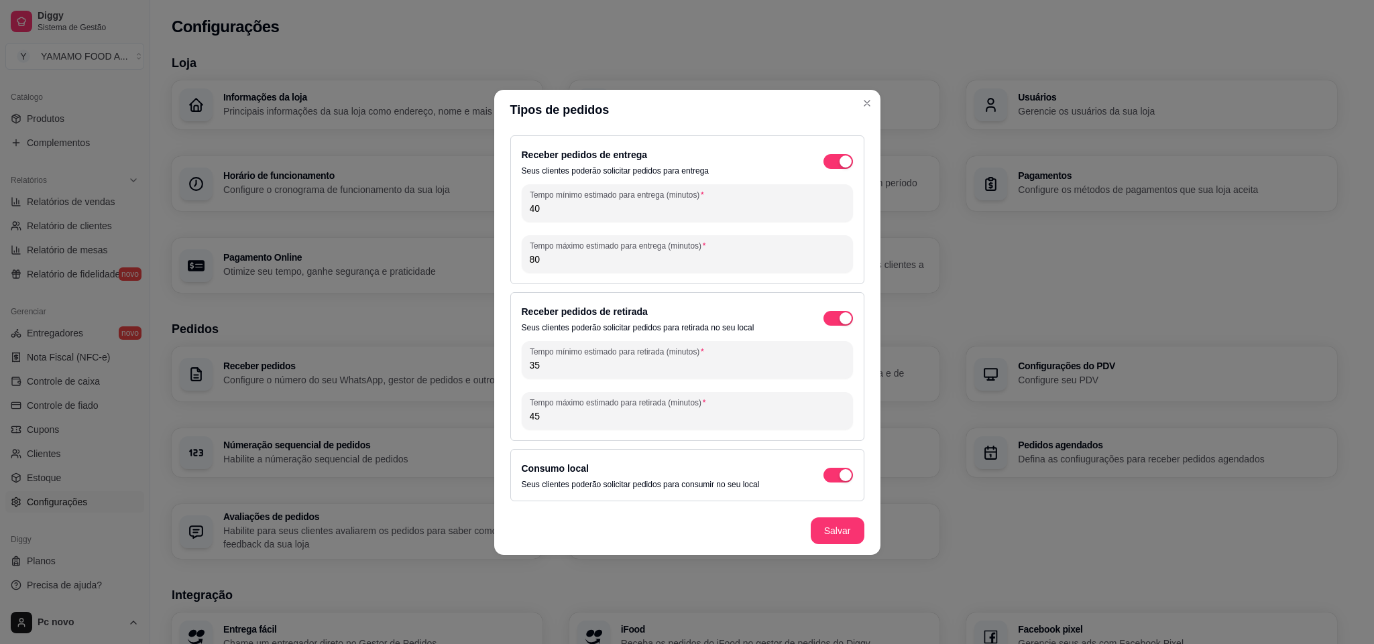
click at [829, 157] on span "button" at bounding box center [837, 161] width 29 height 15
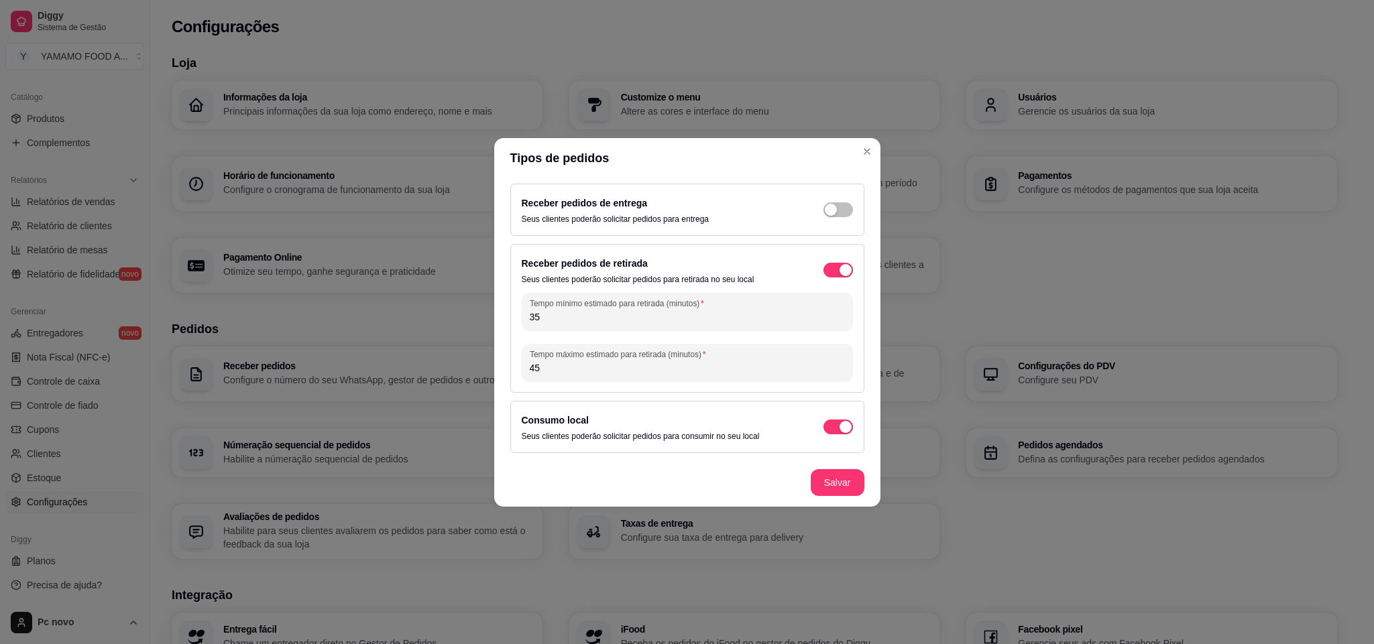
click at [839, 497] on footer "Salvar" at bounding box center [687, 483] width 386 height 48
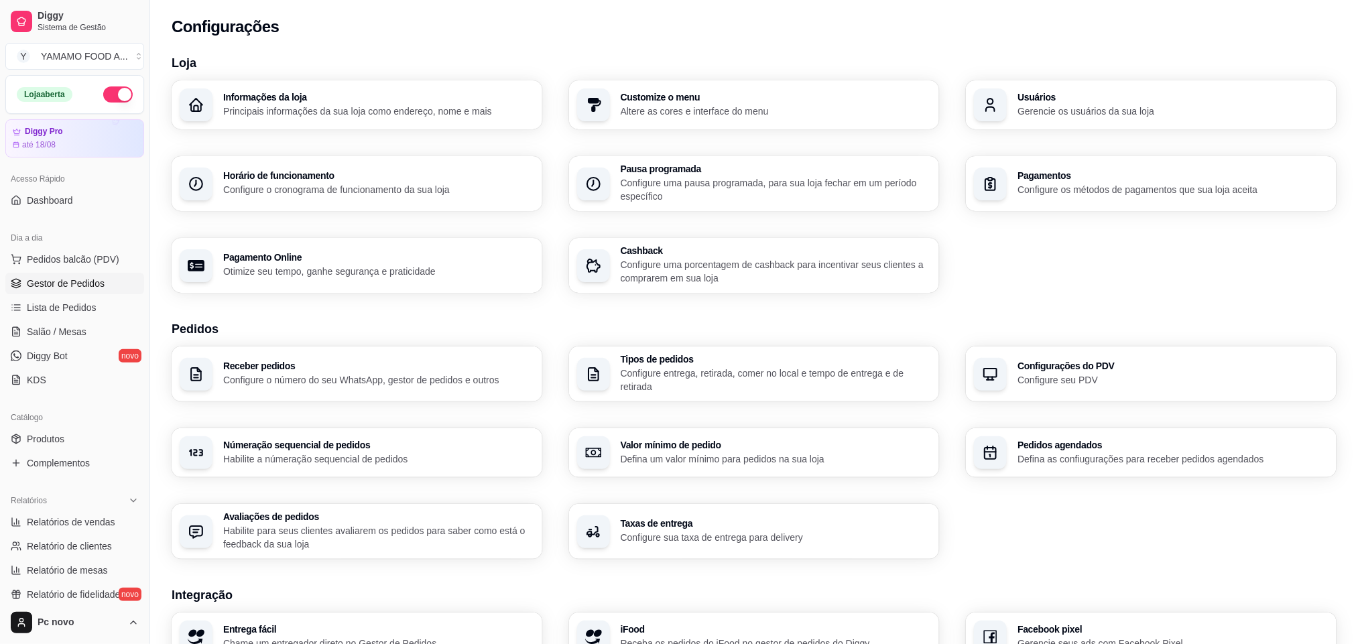
click at [101, 284] on span "Gestor de Pedidos" at bounding box center [66, 283] width 78 height 13
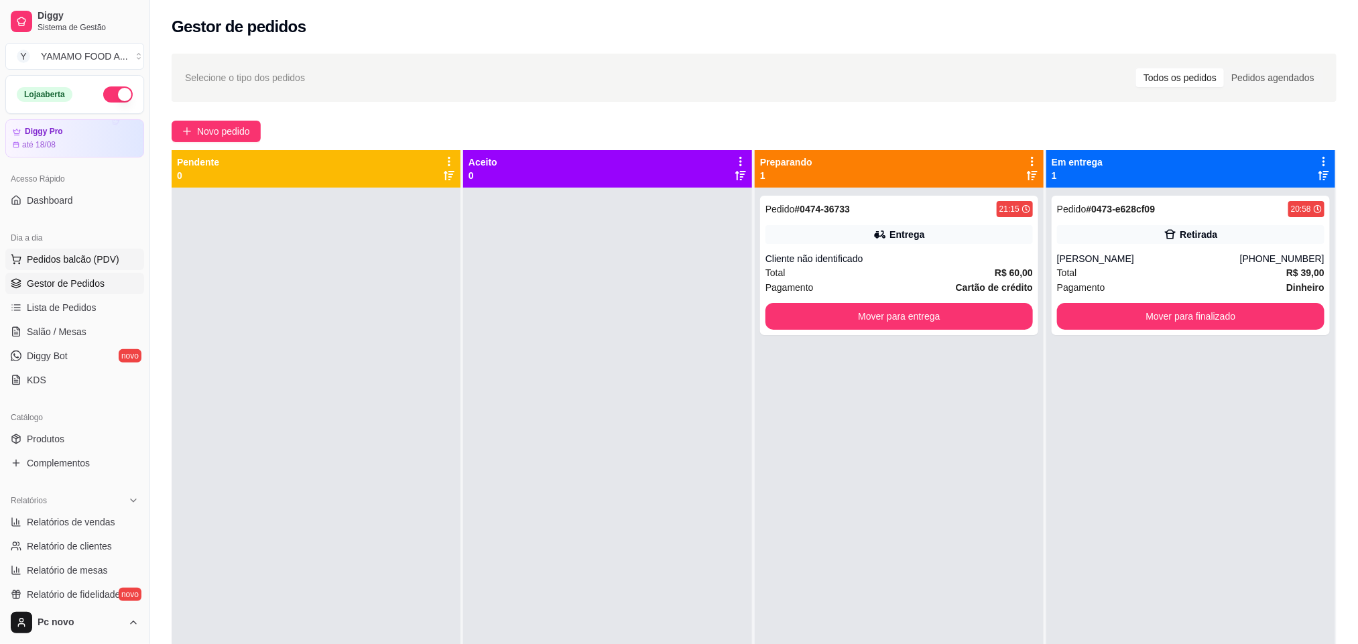
click at [84, 267] on button "Pedidos balcão (PDV)" at bounding box center [74, 259] width 139 height 21
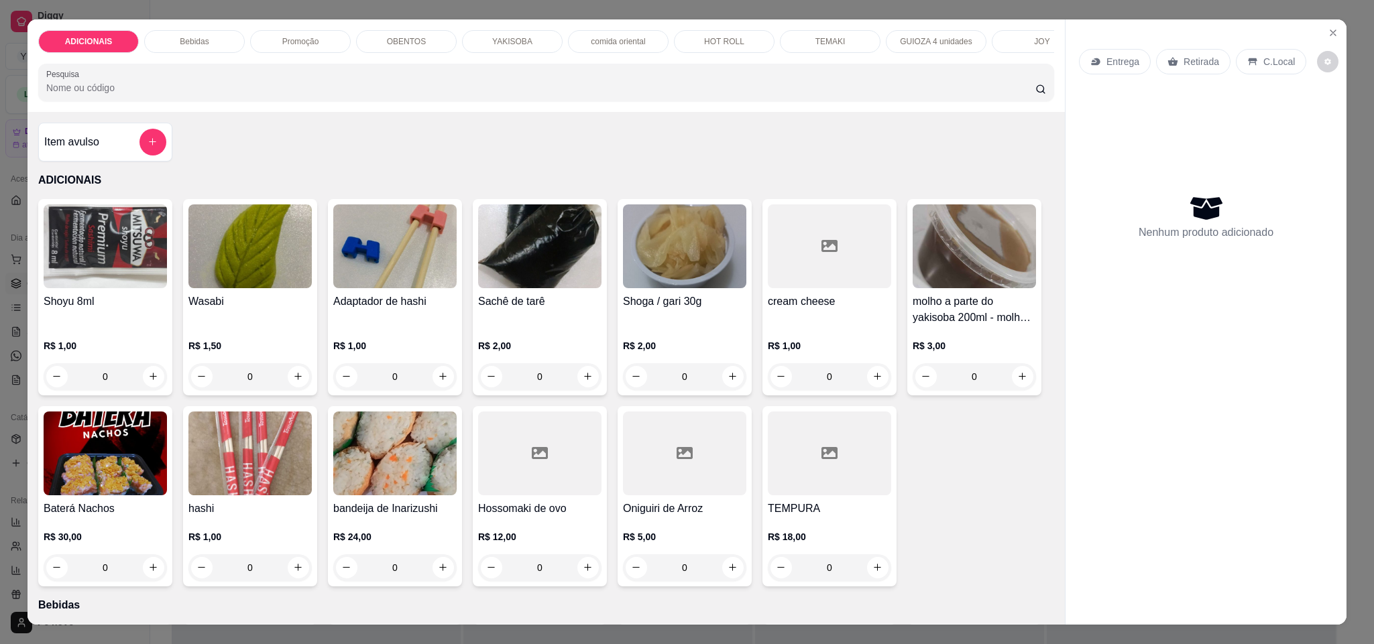
click at [501, 37] on p "YAKISOBA" at bounding box center [512, 41] width 40 height 11
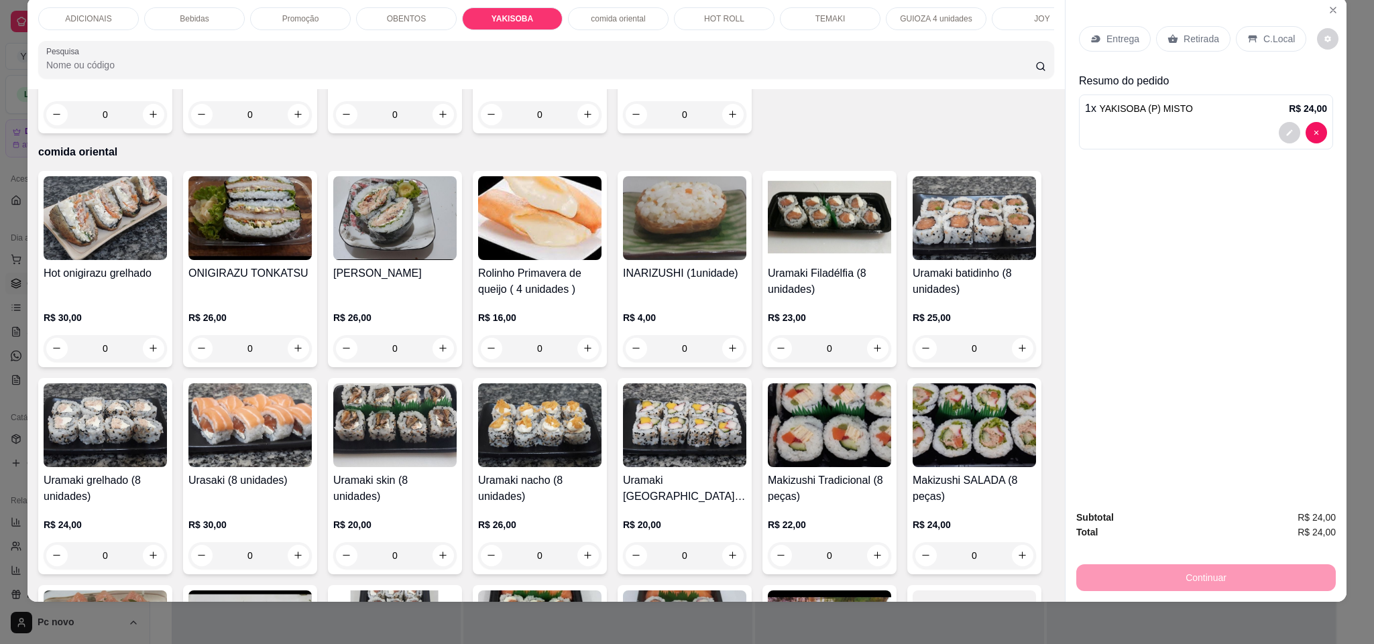
type input "1"
click at [1097, 40] on div "Entrega" at bounding box center [1115, 38] width 72 height 25
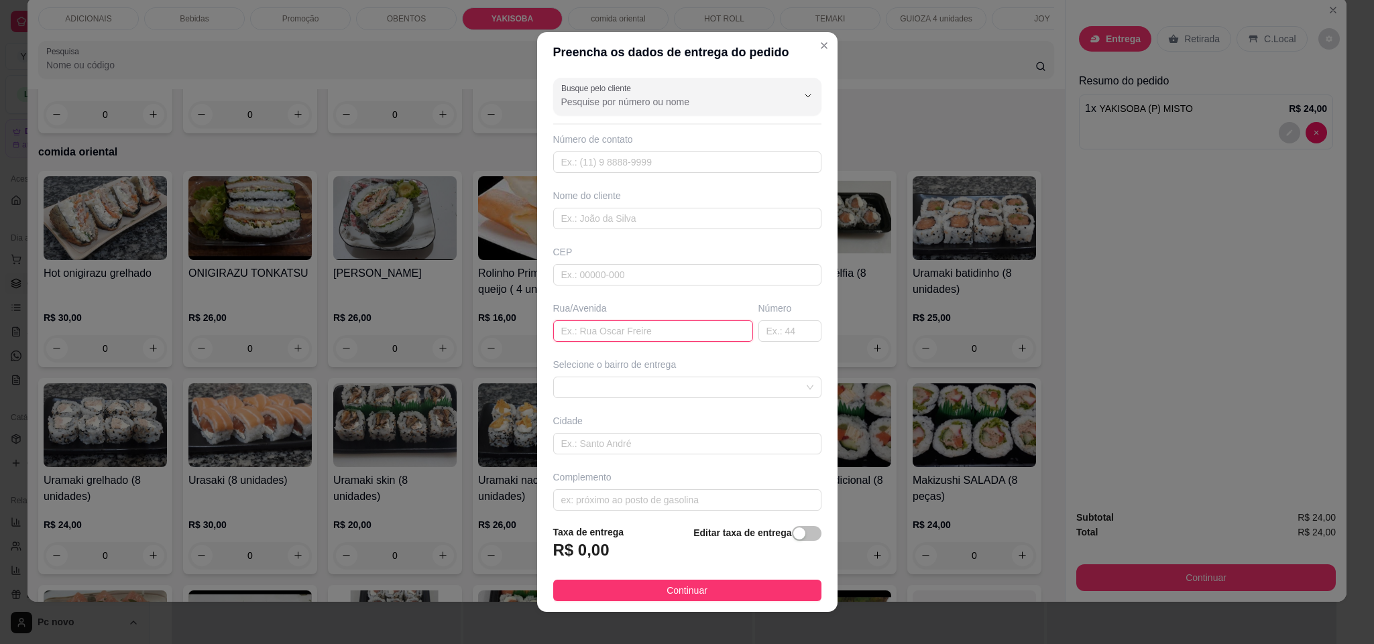
click at [583, 333] on input "text" at bounding box center [653, 330] width 200 height 21
type input "santa casa"
drag, startPoint x: 618, startPoint y: 231, endPoint x: 625, endPoint y: 215, distance: 17.7
click at [624, 217] on div "Busque pelo cliente Número de contato Nome do cliente CEP Rua/[GEOGRAPHIC_DATA]…" at bounding box center [687, 293] width 300 height 442
click at [625, 215] on input "text" at bounding box center [687, 218] width 268 height 21
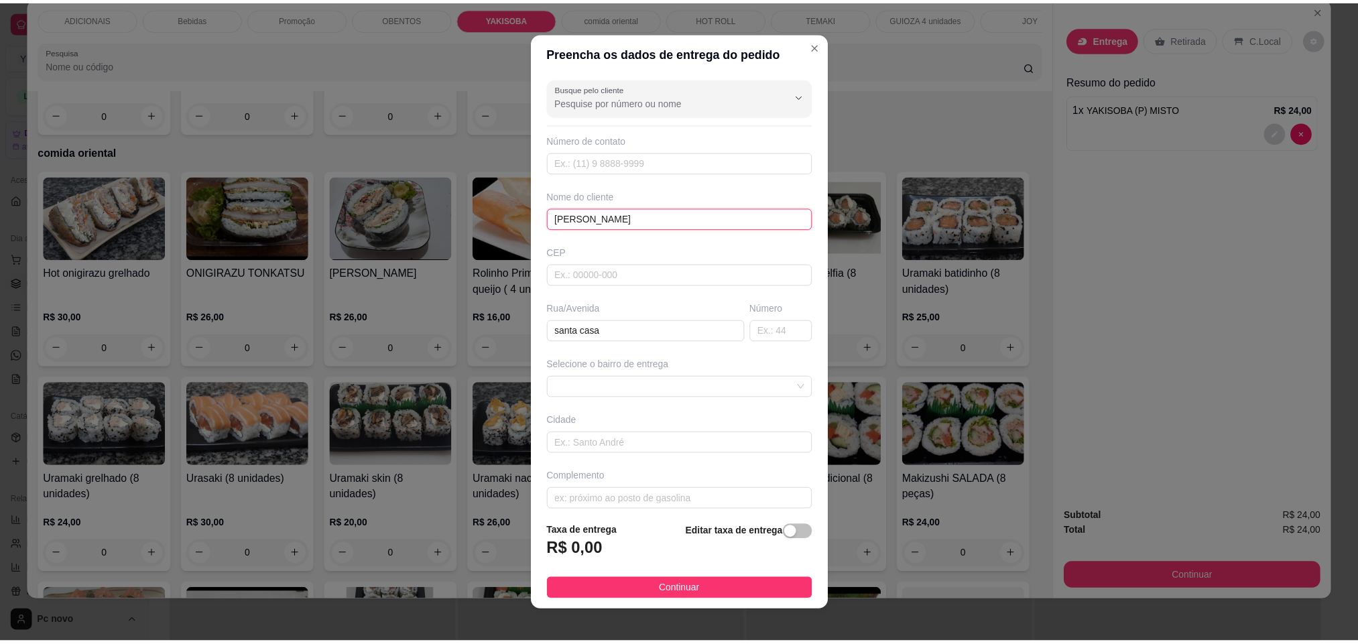
scroll to position [14, 0]
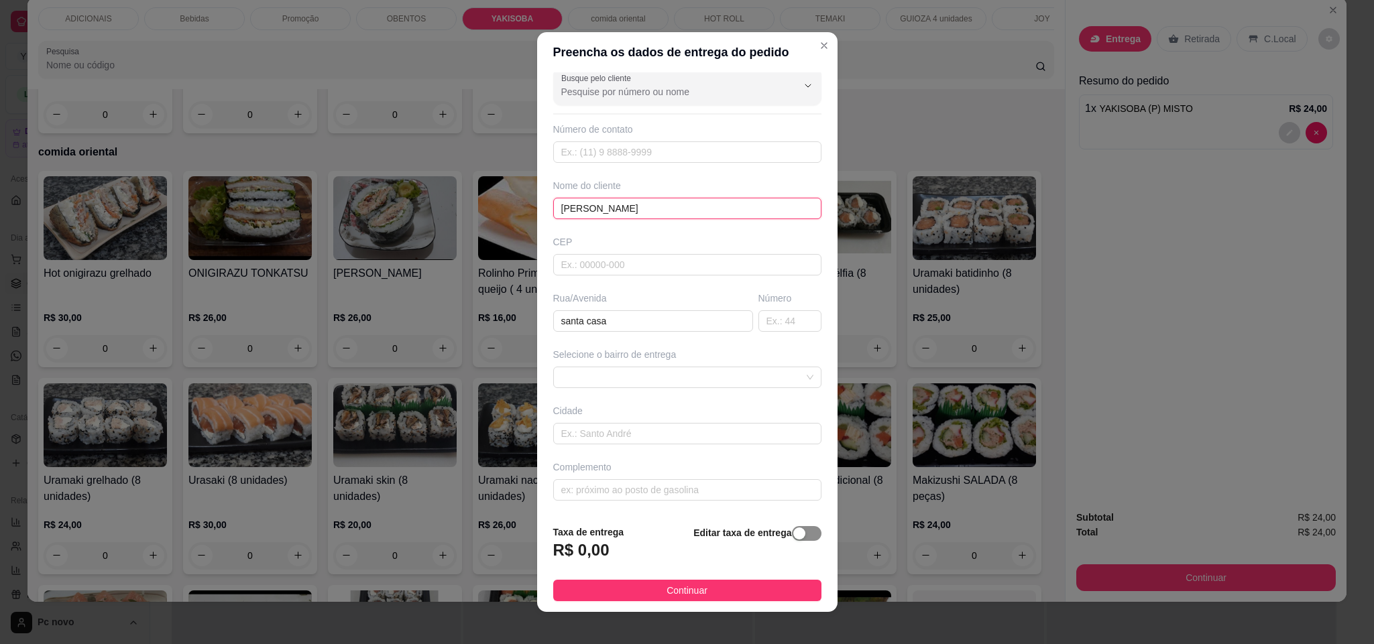
type input "[PERSON_NAME]"
click at [792, 537] on span "button" at bounding box center [806, 533] width 29 height 15
click at [623, 548] on input "0,00" at bounding box center [625, 555] width 143 height 25
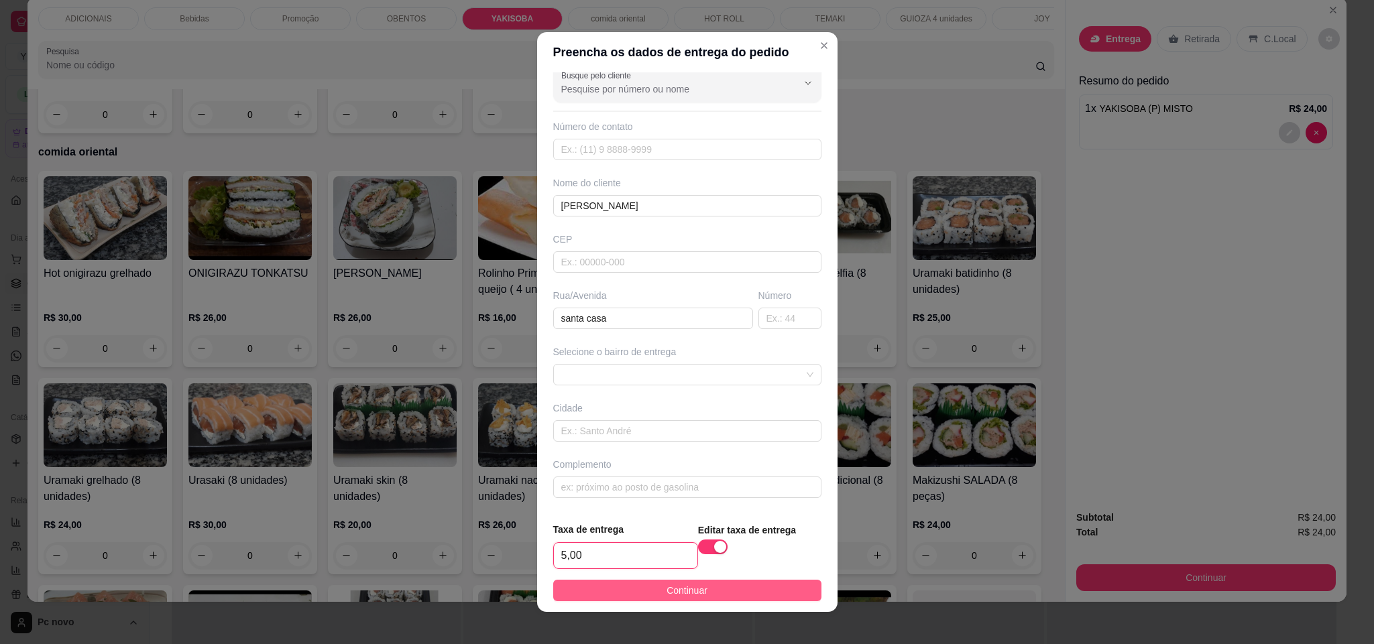
type input "5,00"
click at [631, 594] on button "Continuar" at bounding box center [687, 590] width 268 height 21
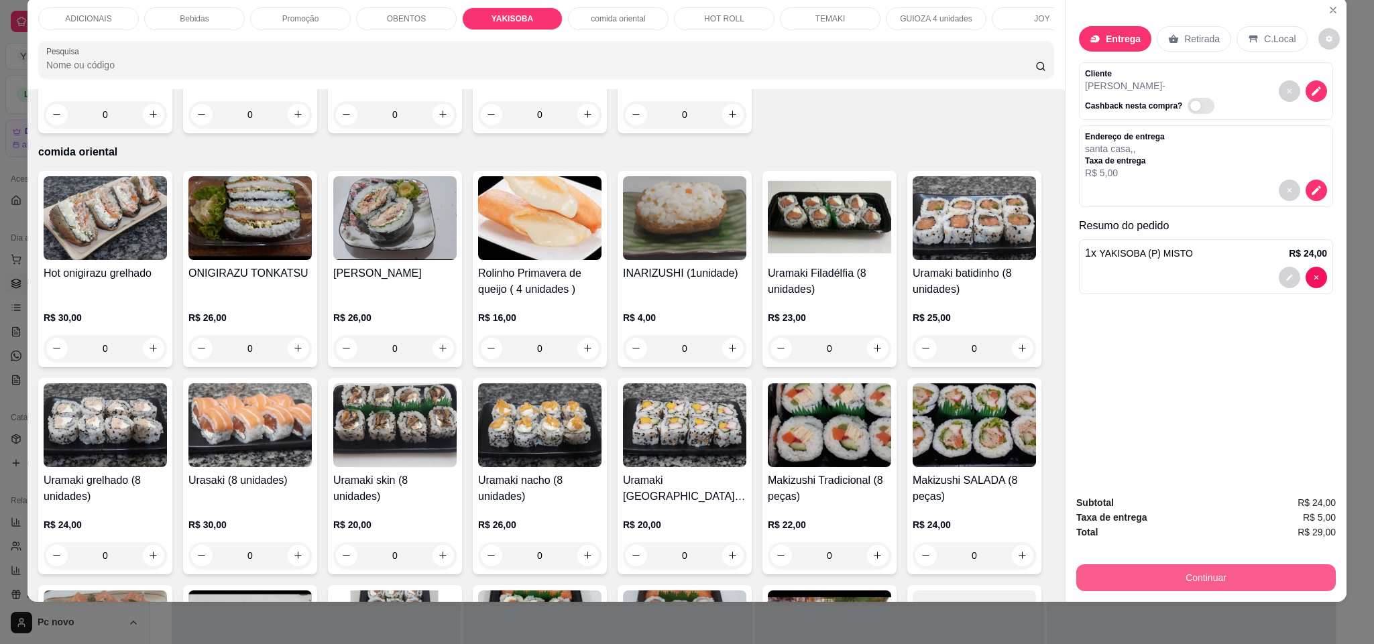
click at [1175, 581] on button "Continuar" at bounding box center [1205, 577] width 259 height 27
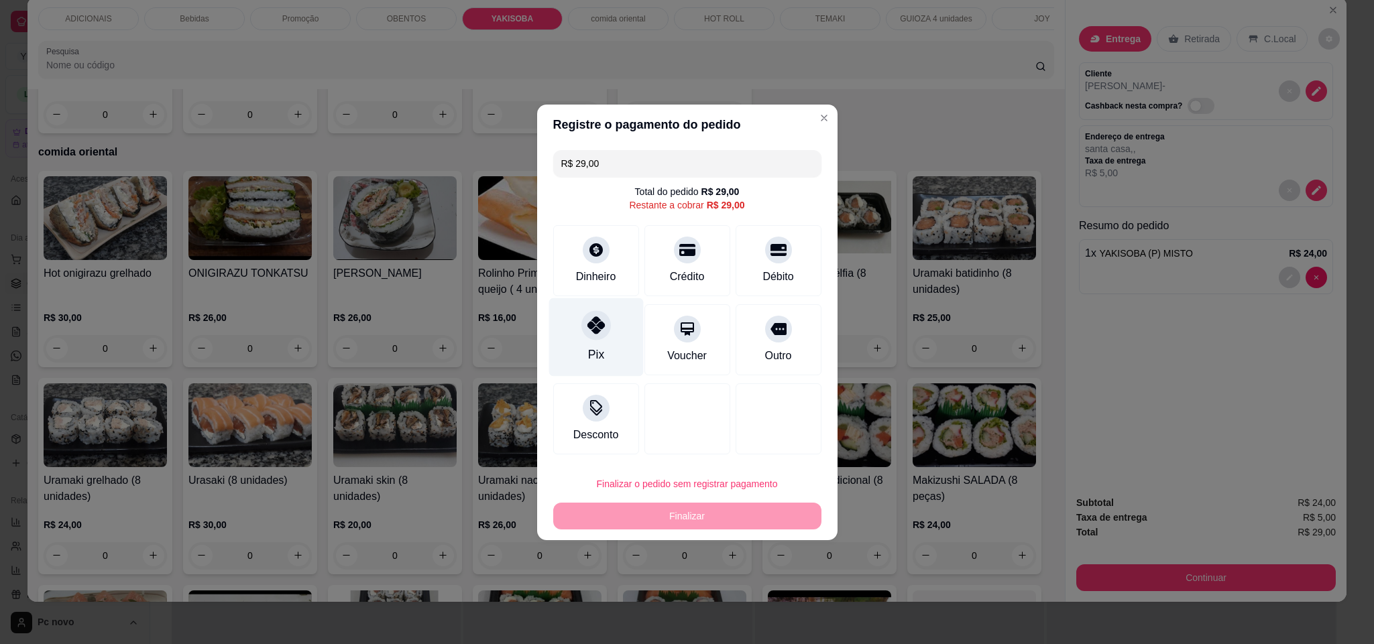
click at [587, 330] on icon at bounding box center [595, 324] width 17 height 17
type input "R$ 0,00"
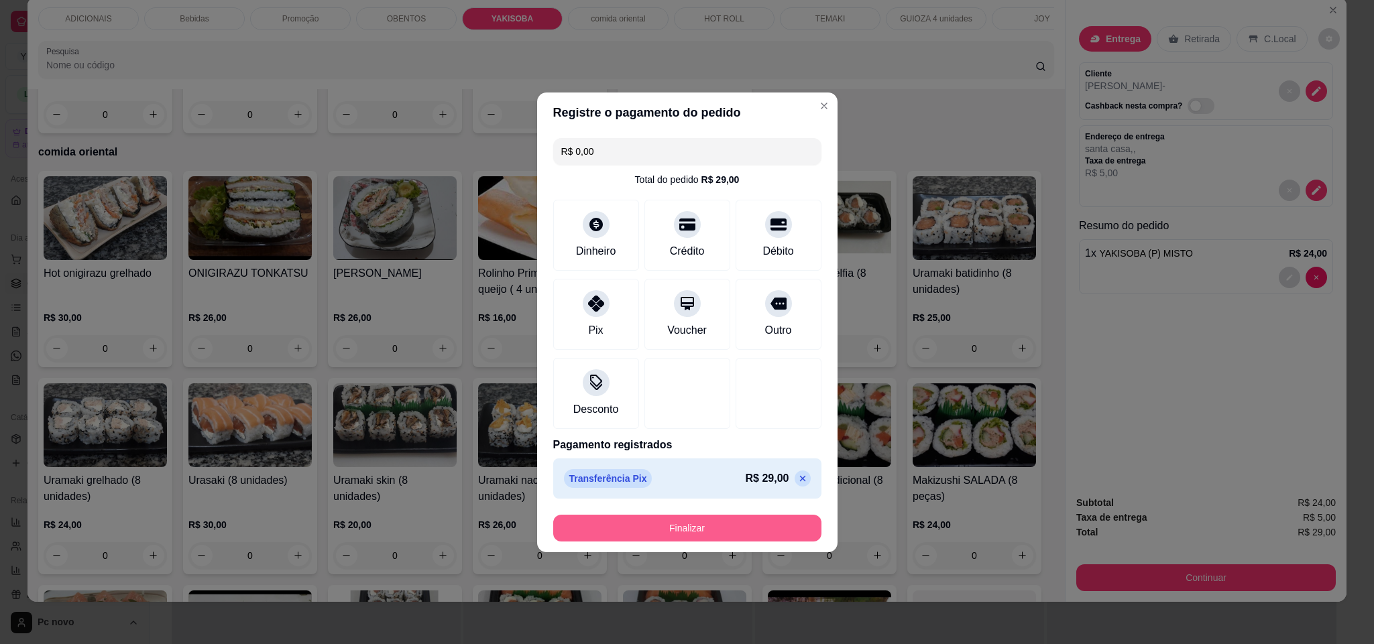
click at [666, 544] on footer "Finalizar" at bounding box center [687, 528] width 300 height 48
click at [668, 534] on button "Finalizar" at bounding box center [687, 528] width 260 height 26
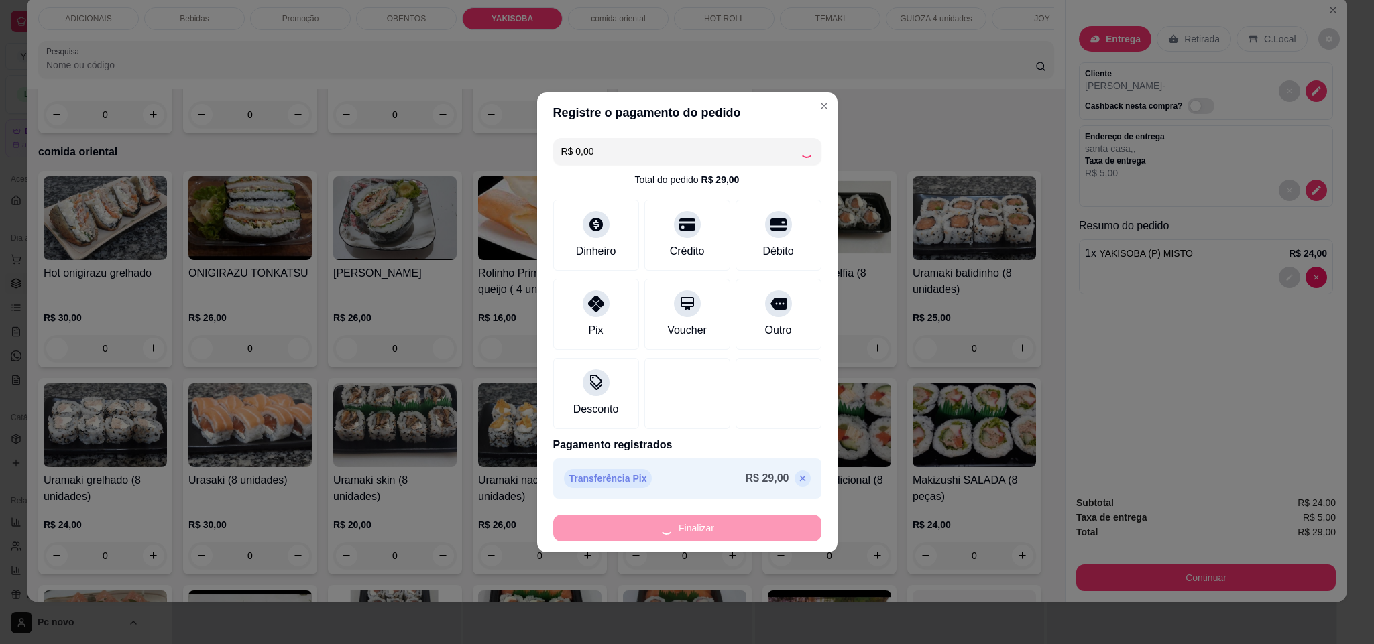
type input "0"
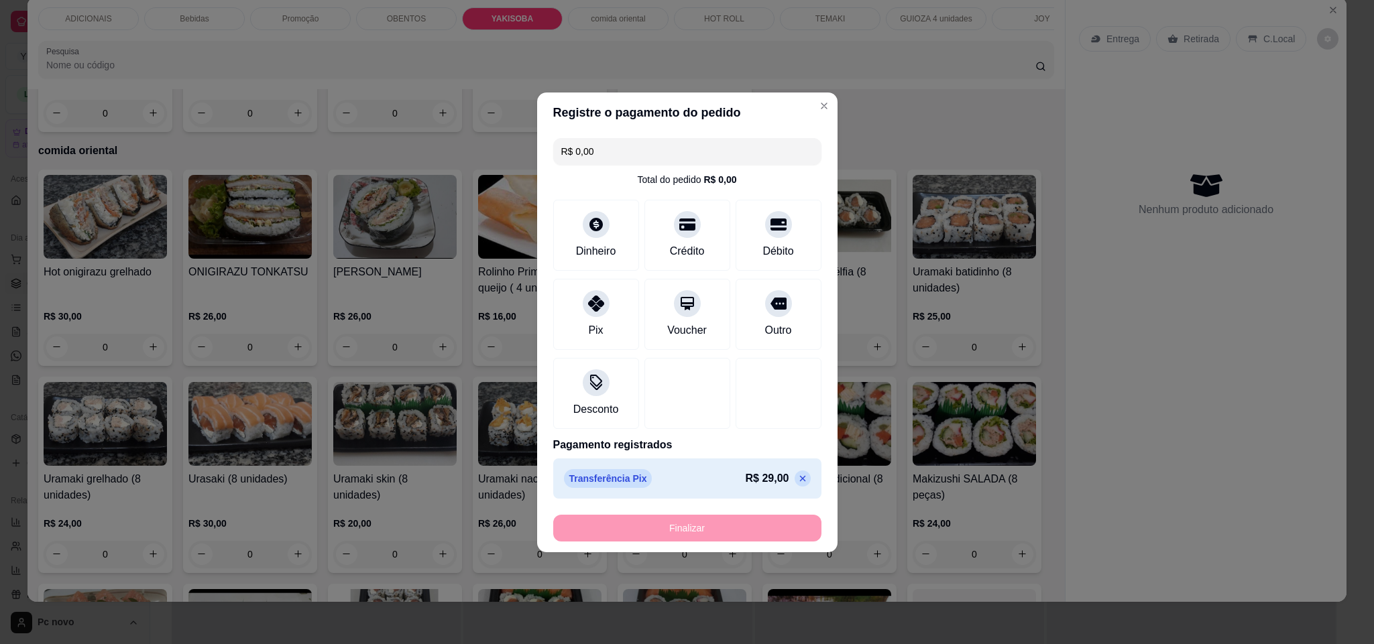
type input "-R$ 29,00"
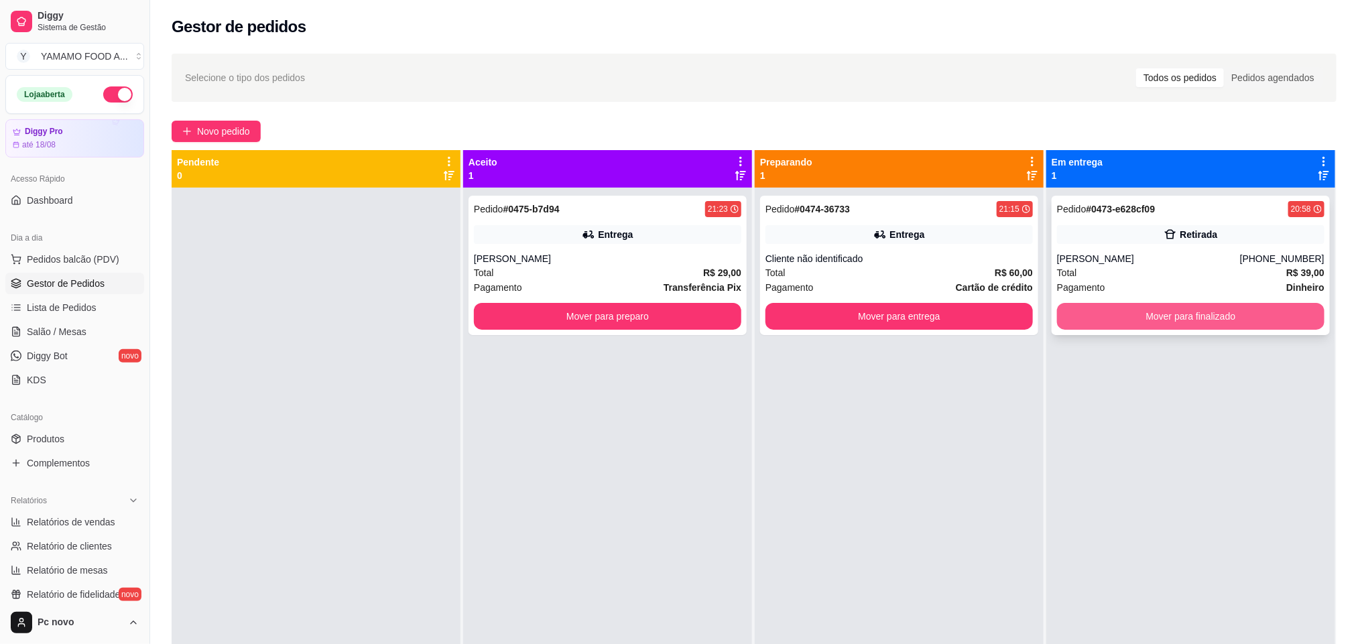
click at [1160, 324] on button "Mover para finalizado" at bounding box center [1190, 316] width 267 height 27
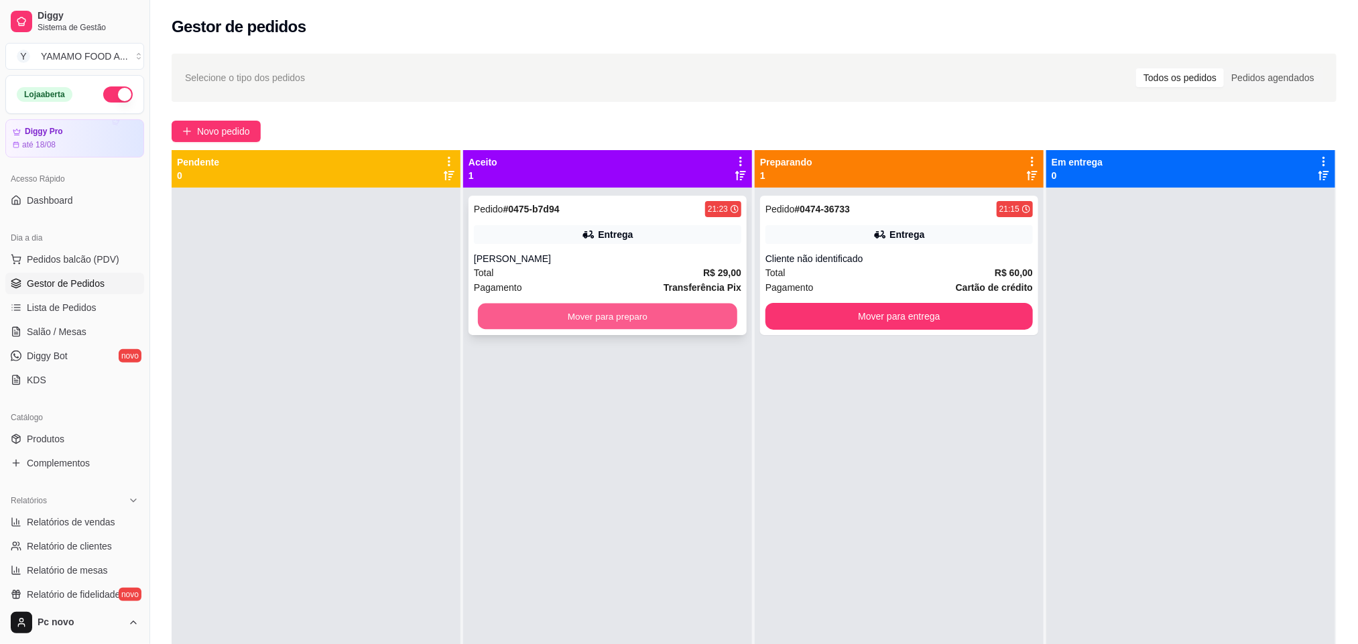
click at [570, 318] on button "Mover para preparo" at bounding box center [607, 317] width 259 height 26
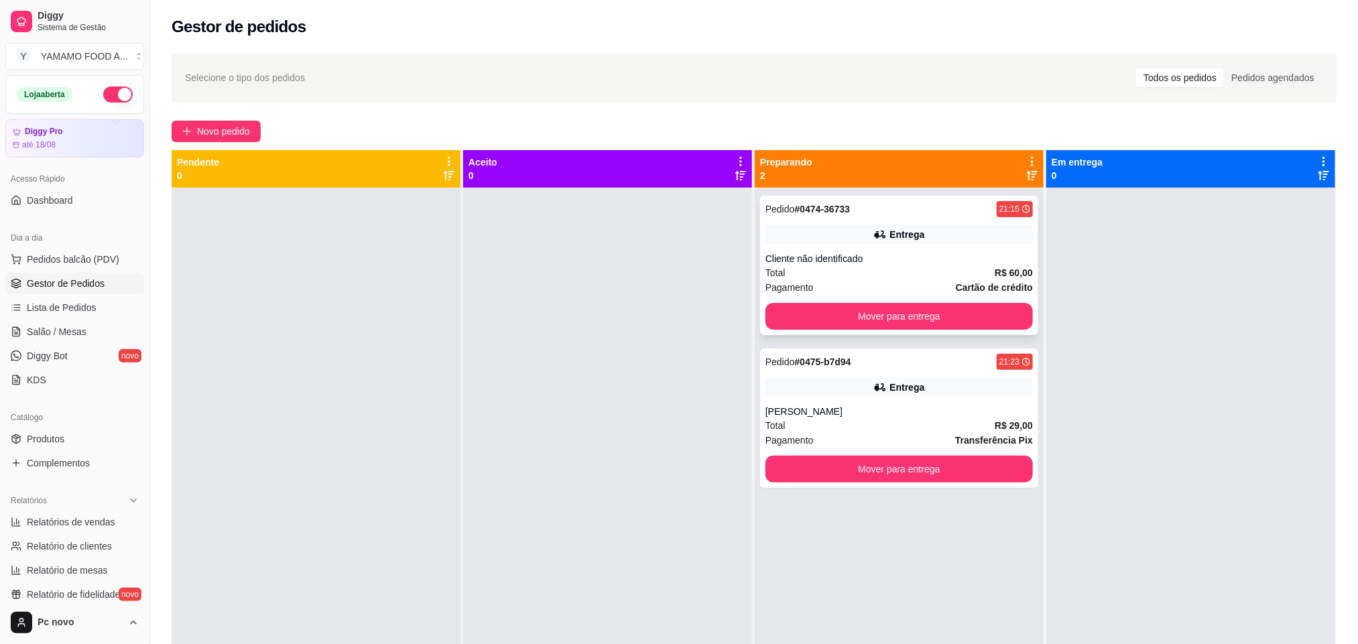
click at [923, 255] on div "Cliente não identificado" at bounding box center [899, 258] width 267 height 13
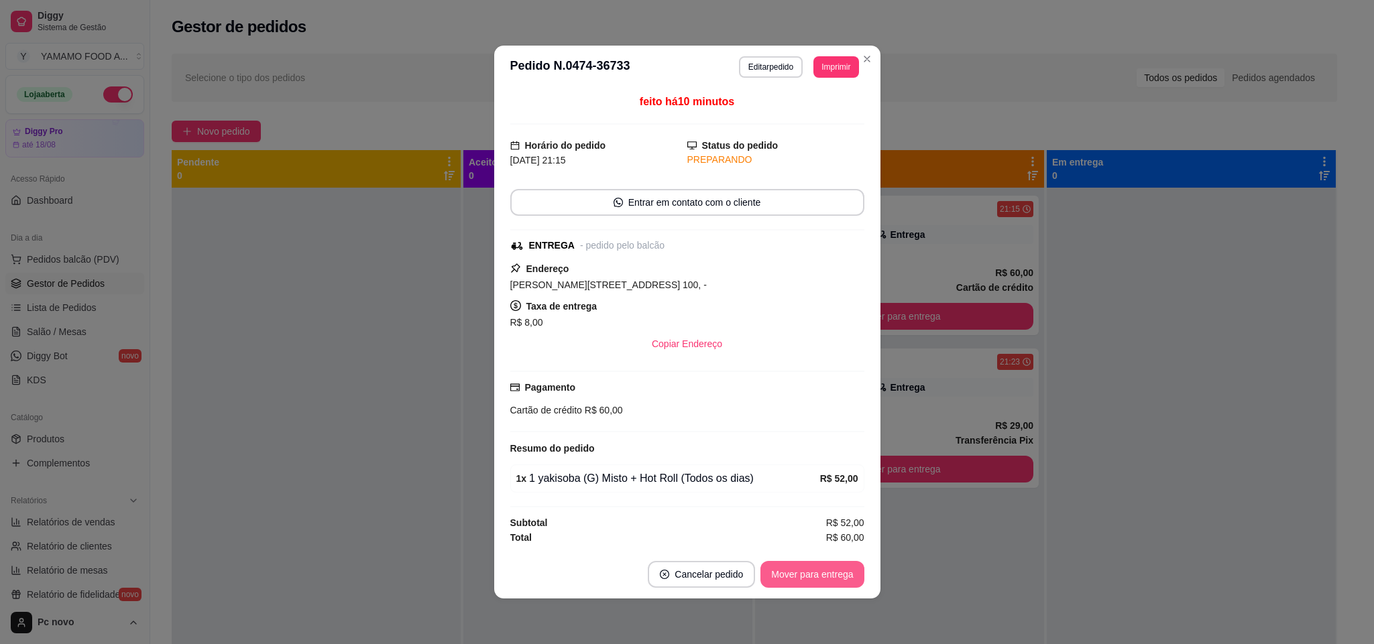
click at [845, 574] on button "Mover para entrega" at bounding box center [811, 574] width 103 height 27
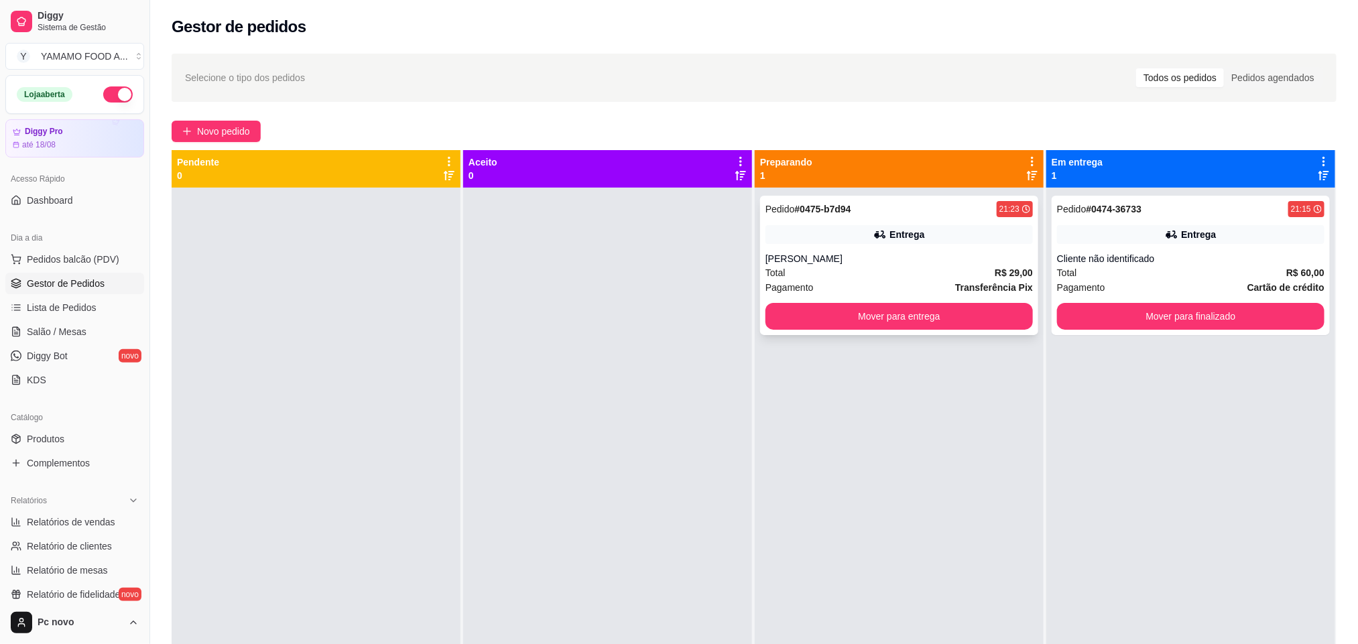
click at [766, 294] on span "Pagamento" at bounding box center [790, 287] width 48 height 15
click at [1207, 248] on div "Pedido # 0474-36733 21:15 Entrega Cliente não identificado Total R$ 60,00 Pagam…" at bounding box center [1191, 265] width 278 height 139
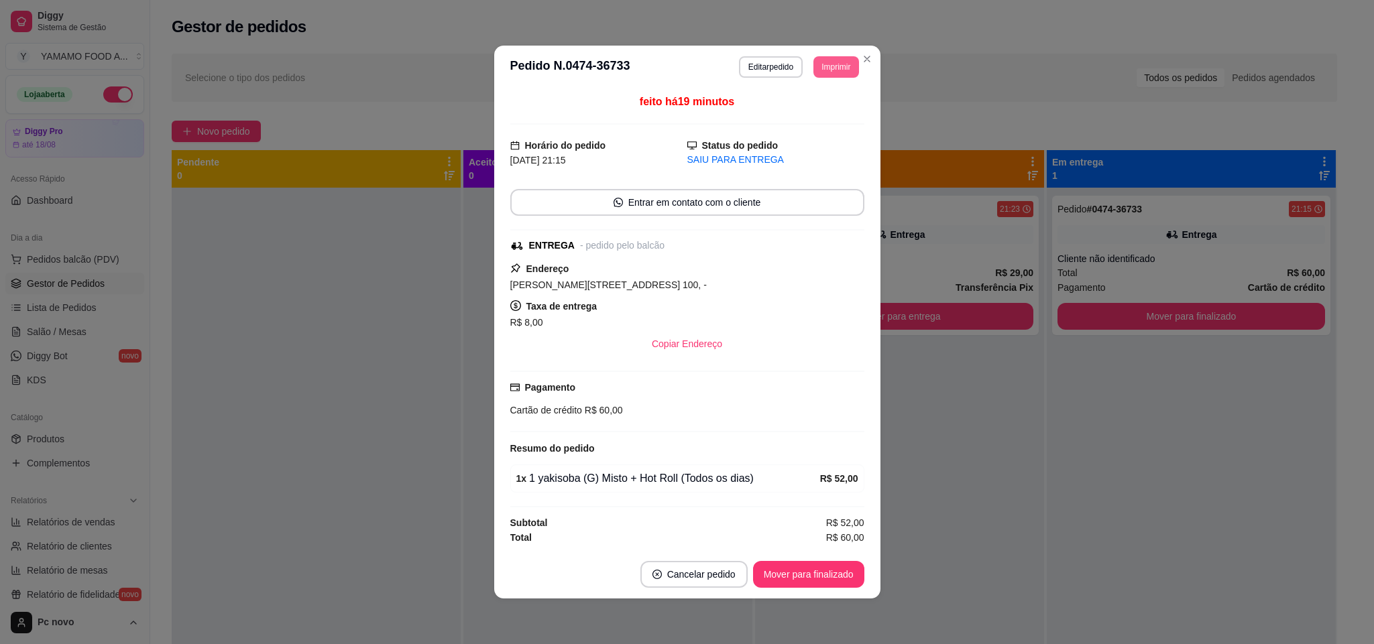
click at [841, 74] on button "Imprimir" at bounding box center [835, 66] width 45 height 21
click at [803, 115] on button "IMPRESSORA" at bounding box center [811, 111] width 97 height 21
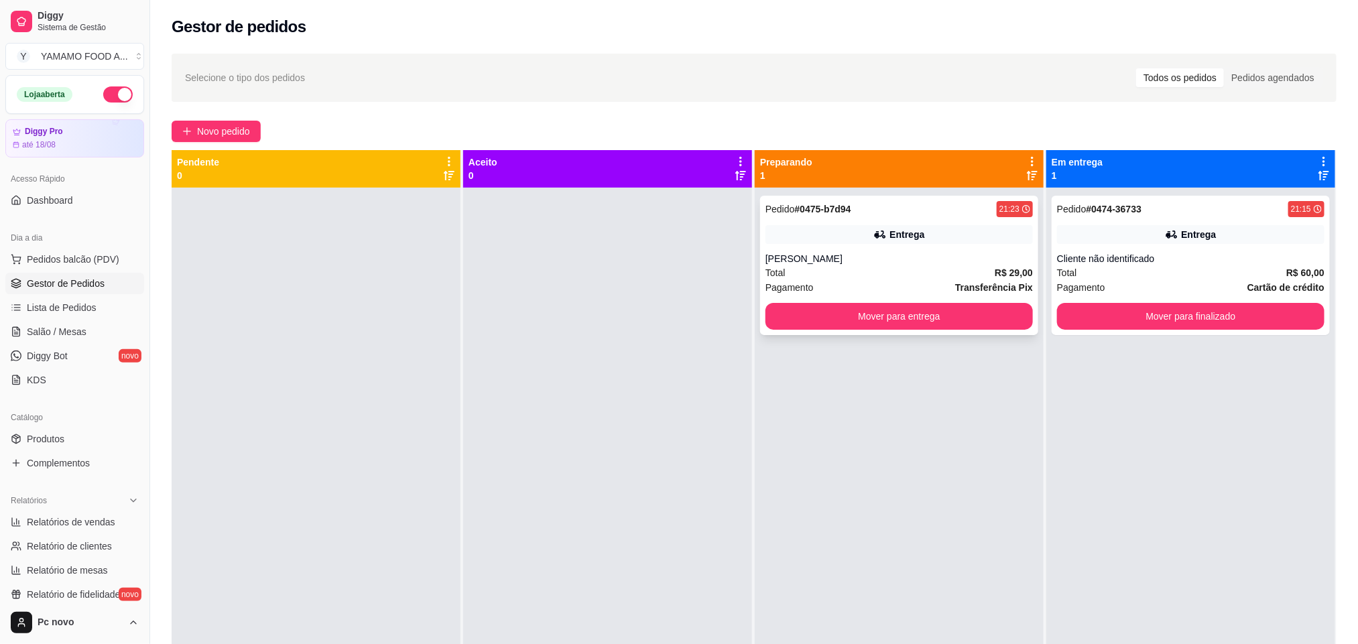
click at [802, 232] on div "Entrega" at bounding box center [899, 234] width 267 height 19
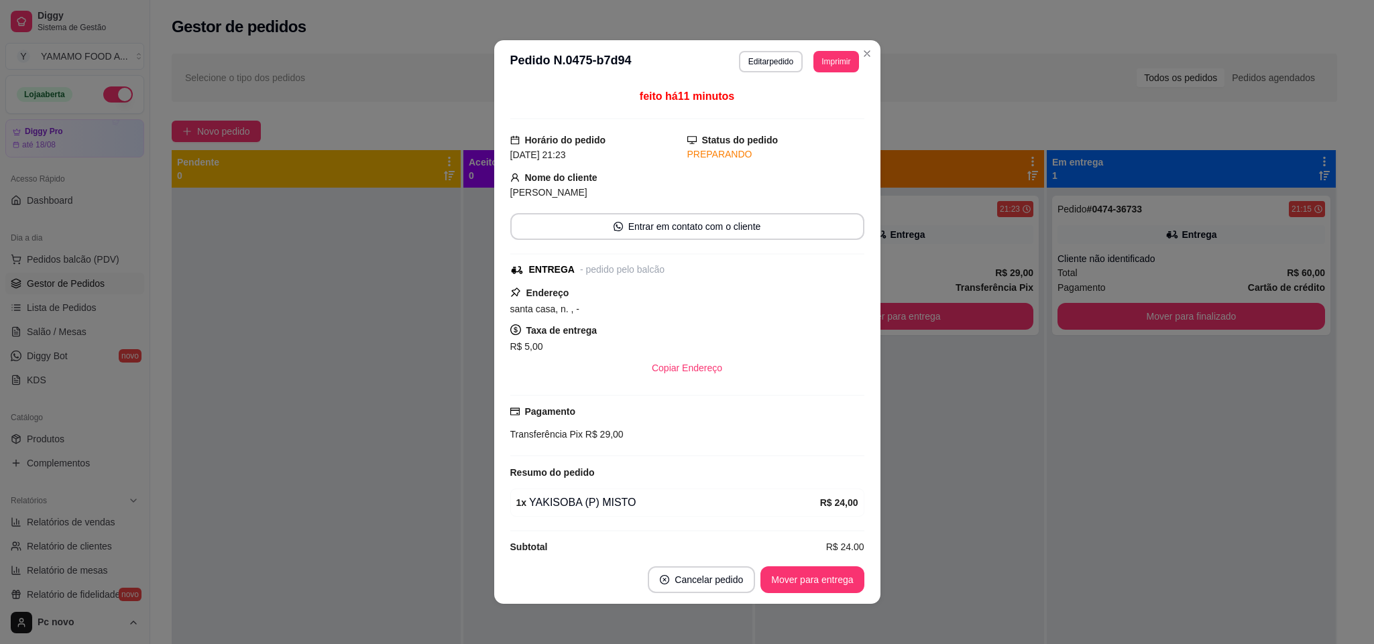
click at [800, 59] on div "**********" at bounding box center [799, 61] width 120 height 21
click at [819, 64] on button "Imprimir" at bounding box center [835, 61] width 45 height 21
click at [815, 111] on button "IMPRESSORA" at bounding box center [815, 103] width 78 height 17
